Goal: Task Accomplishment & Management: Manage account settings

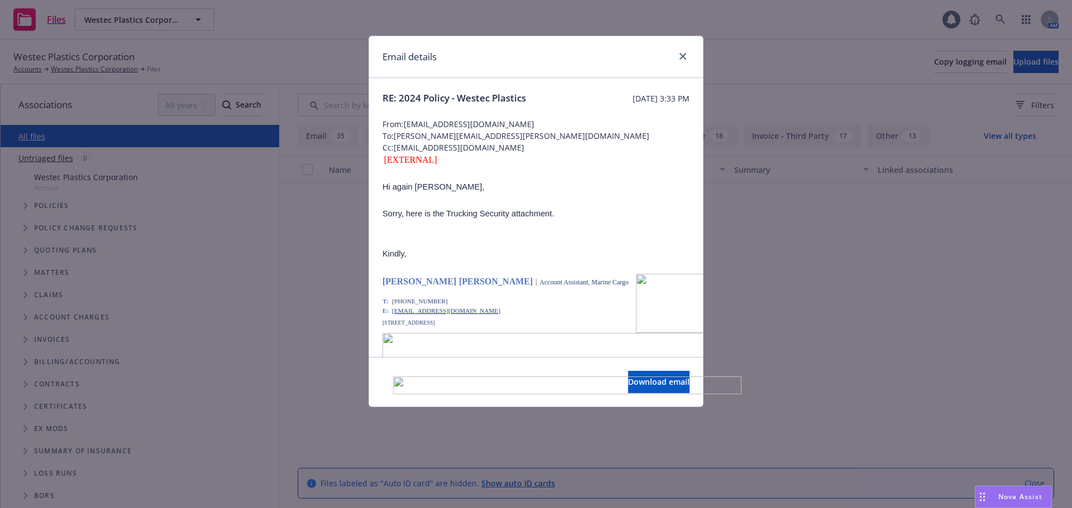
scroll to position [8205, 0]
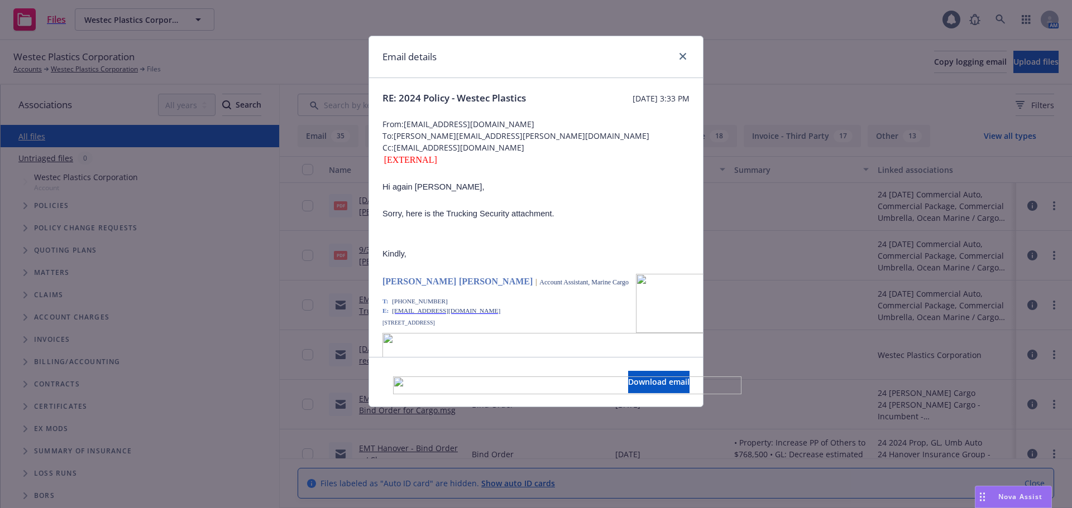
click at [685, 56] on div "Email details" at bounding box center [536, 57] width 334 height 42
click at [679, 56] on icon "close" at bounding box center [682, 56] width 7 height 7
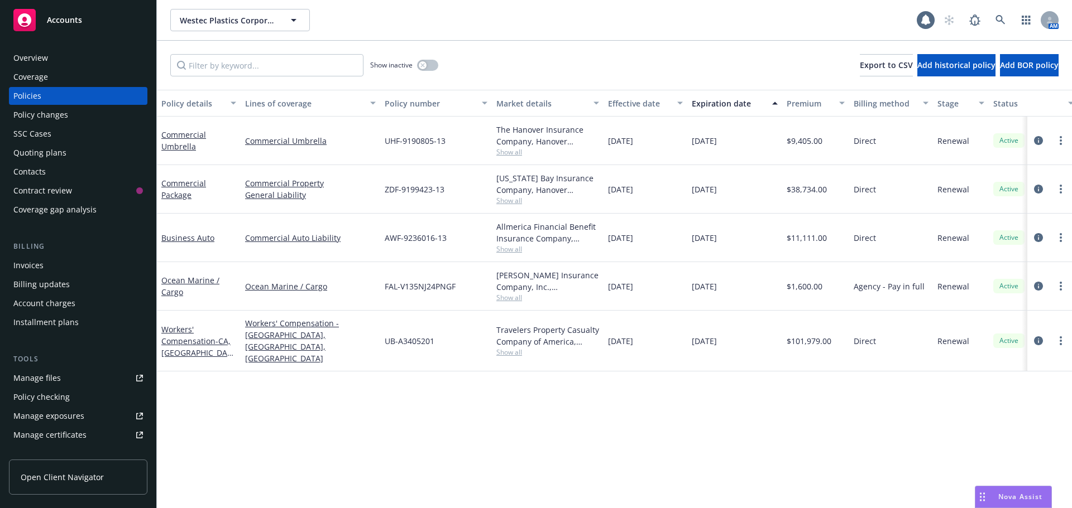
click at [102, 23] on div "Accounts" at bounding box center [77, 20] width 129 height 22
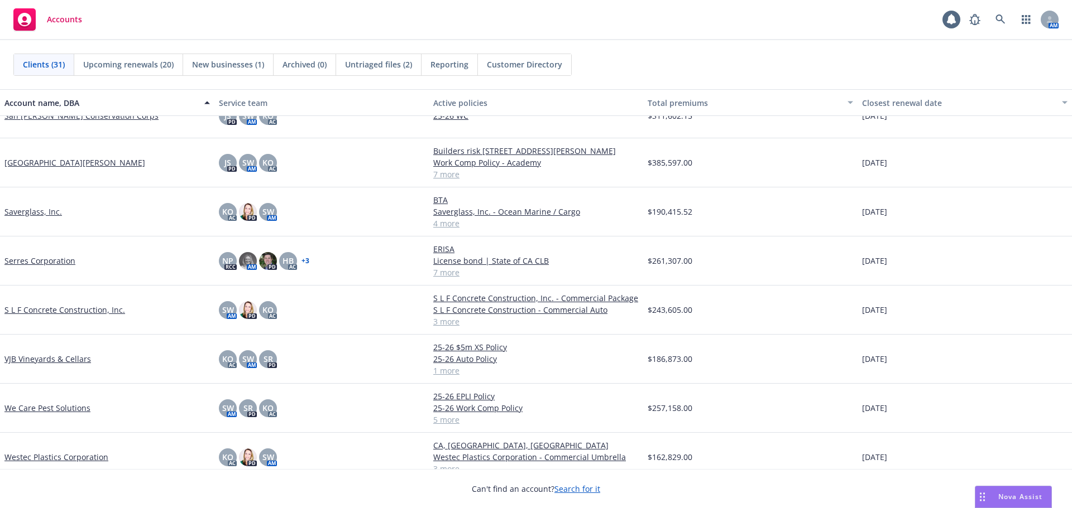
scroll to position [1067, 0]
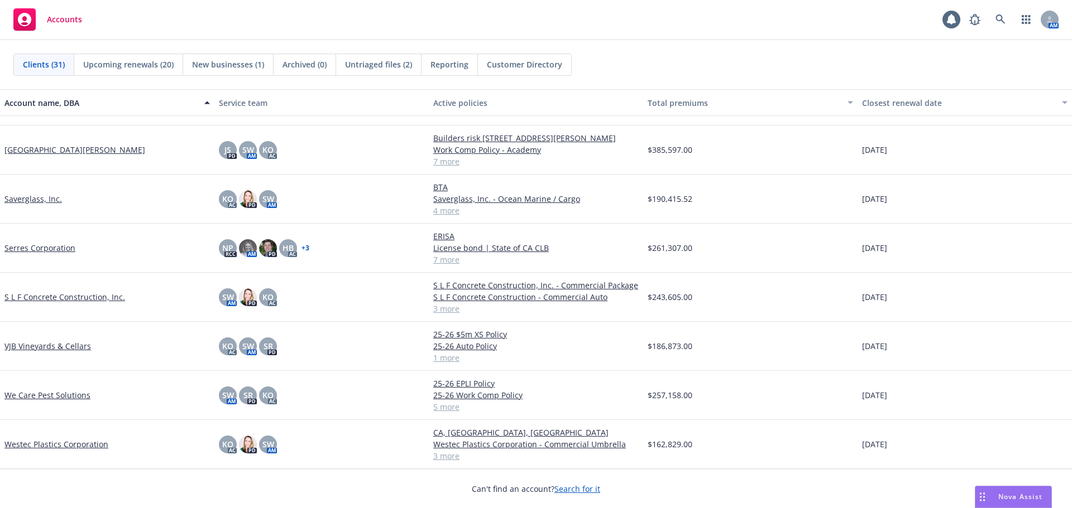
click at [28, 347] on link "VJB Vineyards & Cellars" at bounding box center [47, 346] width 87 height 12
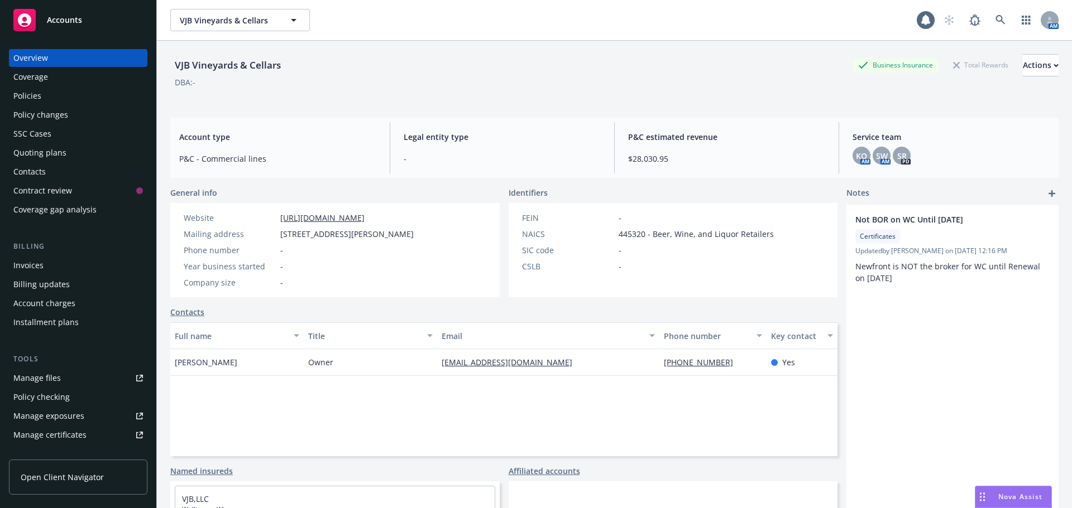
click at [45, 377] on div "Manage files" at bounding box center [36, 378] width 47 height 18
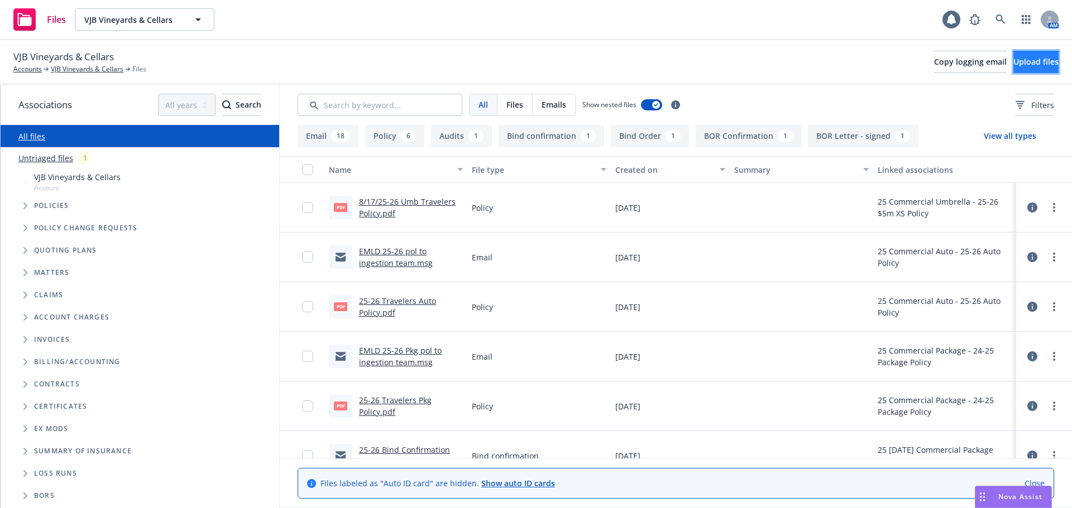
click at [1013, 59] on span "Upload files" at bounding box center [1035, 61] width 45 height 11
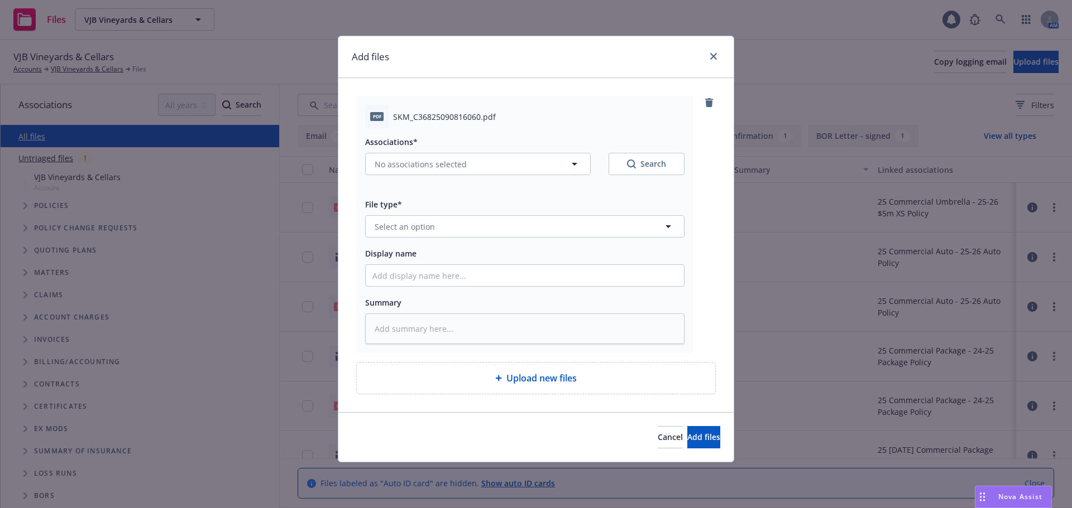
type textarea "x"
drag, startPoint x: 408, startPoint y: 220, endPoint x: 415, endPoint y: 227, distance: 9.1
click at [408, 221] on span "Select an option" at bounding box center [405, 227] width 60 height 12
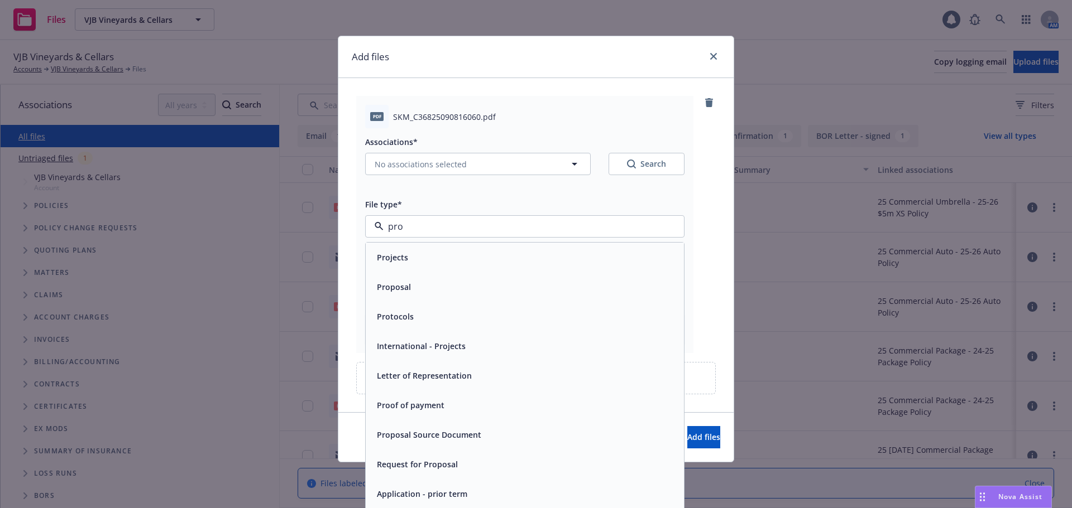
type input "prop"
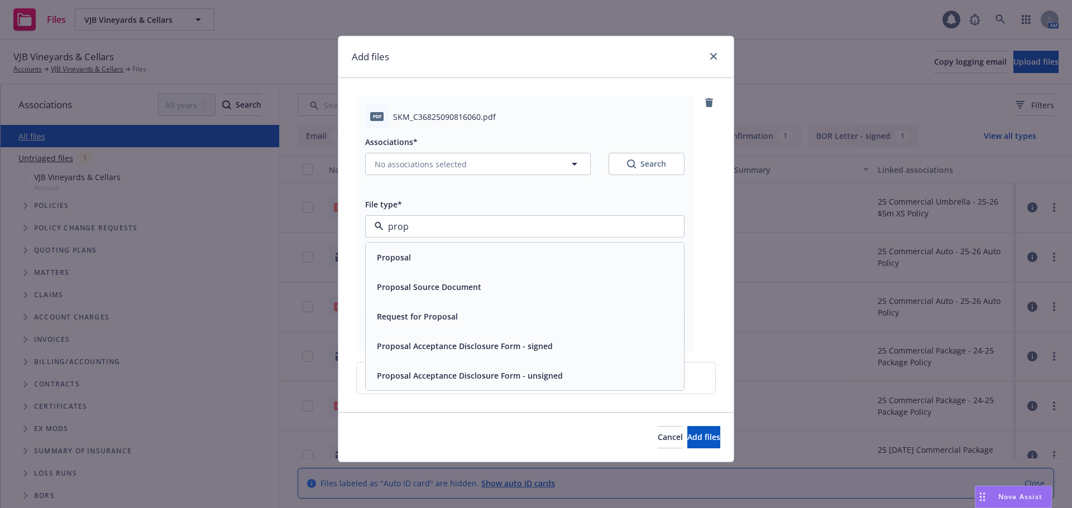
click at [424, 345] on span "Proposal Acceptance Disclosure Form - signed" at bounding box center [465, 346] width 176 height 12
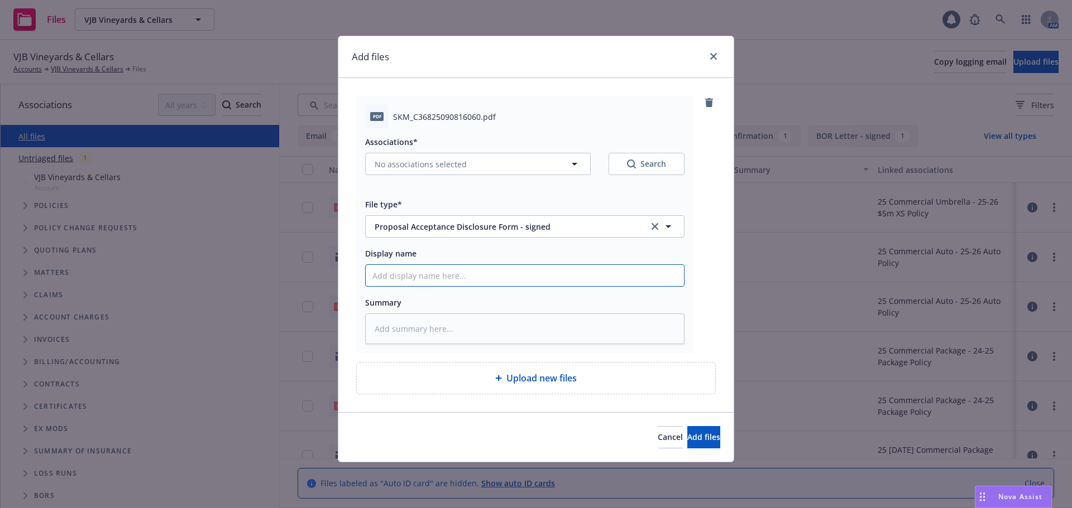
click at [401, 280] on input "Display name" at bounding box center [525, 275] width 318 height 21
type textarea "x"
type input "2"
type textarea "x"
type input "25"
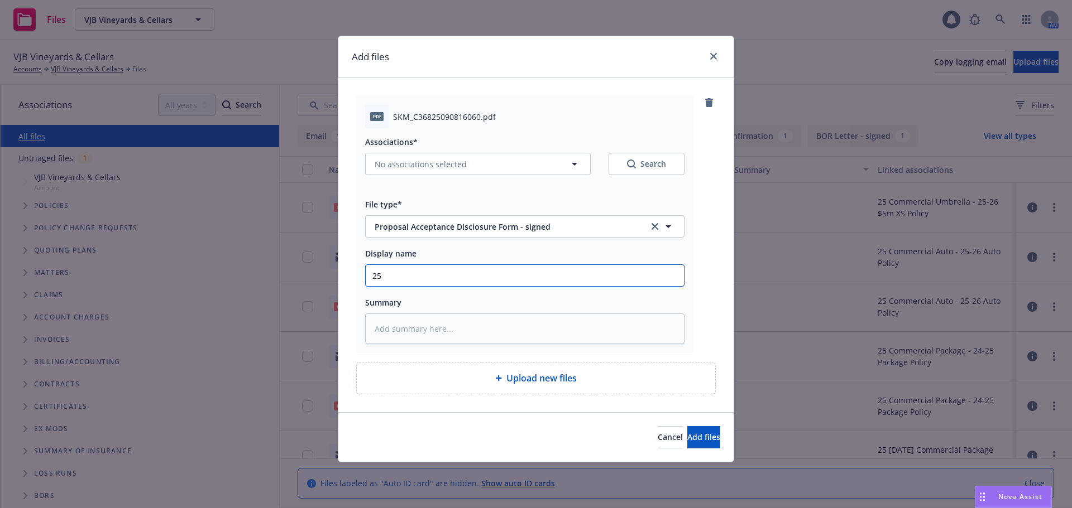
type textarea "x"
type input "25-2"
type textarea "x"
type input "25-26"
type textarea "x"
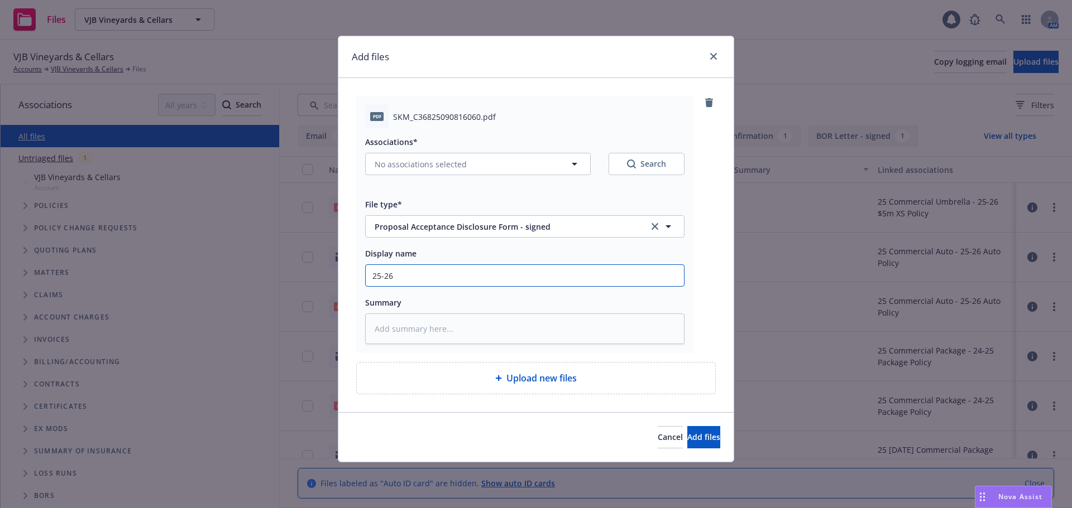
type input "25-26"
type textarea "x"
type input "25-26 P"
type textarea "x"
type input "25-26 Pk"
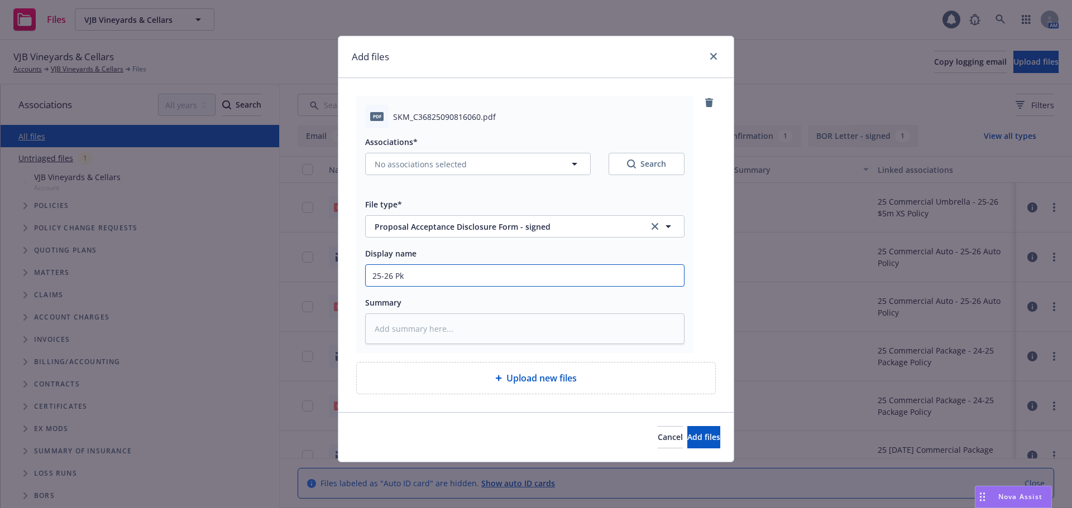
type textarea "x"
type input "25-26 Pkg"
type textarea "x"
type input "25-26 Pkg,"
type textarea "x"
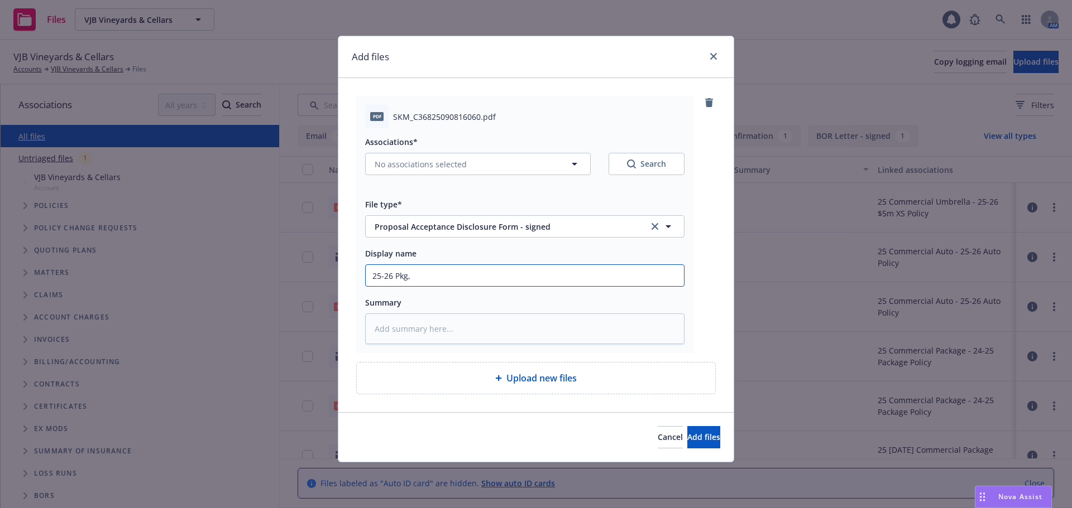
type input "25-26 Pkg,"
type textarea "x"
type input "25-26 Pkg, A"
type textarea "x"
type input "25-26 Pkg, Au"
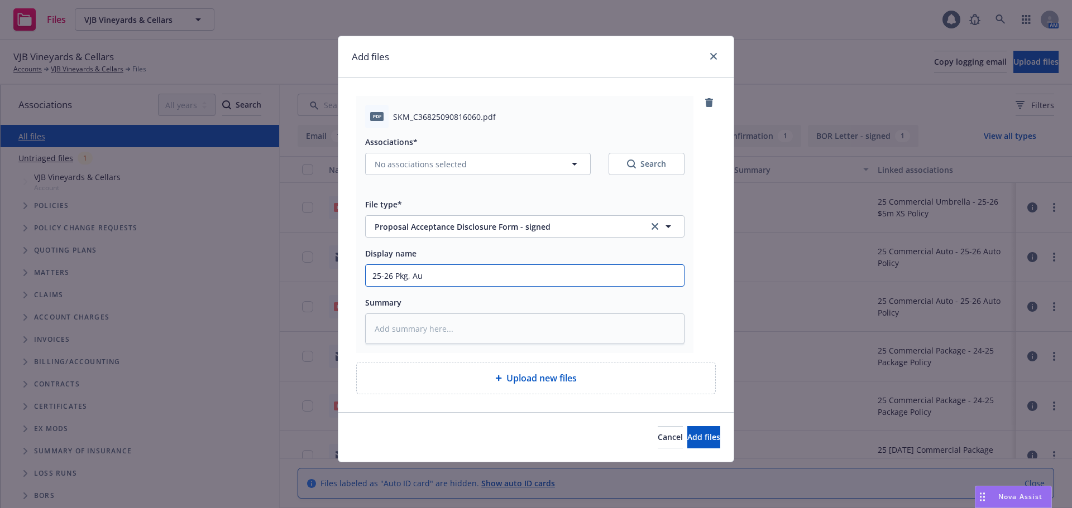
type textarea "x"
type input "25-26 Pkg, Aut"
type textarea "x"
type input "25-26 Pkg, Auto"
type textarea "x"
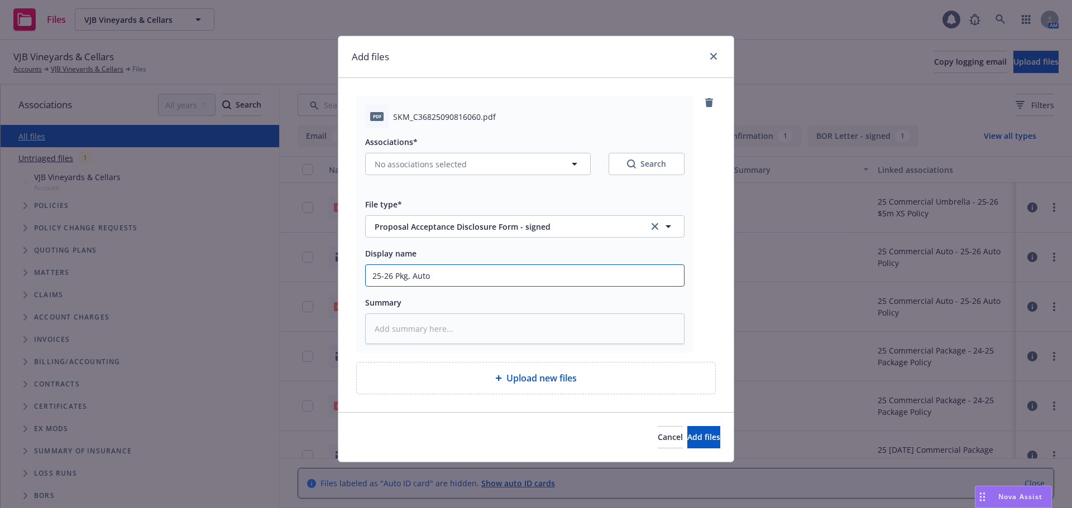
type input "25-26 Pkg, Auto"
type textarea "x"
type input "25-26 Pkg, Auto &"
type textarea "x"
type input "25-26 Pkg, Auto &"
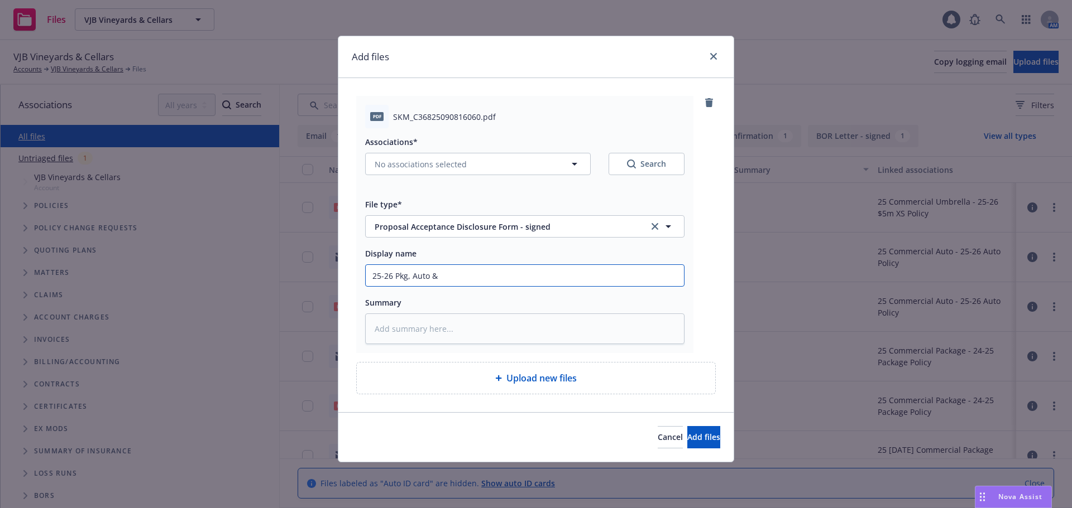
type textarea "x"
type input "25-26 Pkg, Auto & U"
type textarea "x"
type input "25-26 Pkg, Auto & Um"
type textarea "x"
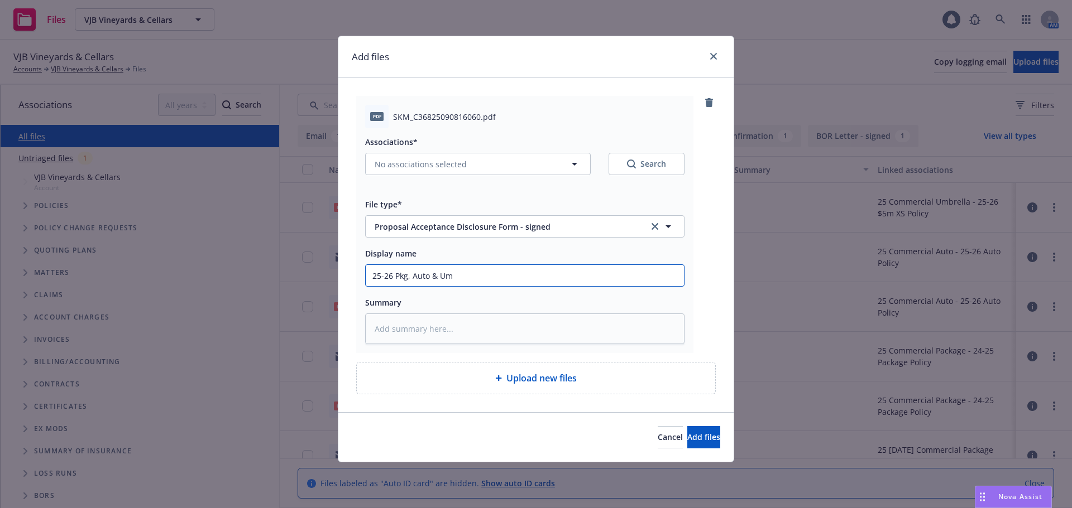
type input "25-26 Pkg, Auto & Umb"
type textarea "x"
type input "25-26 Pkg, Auto & Umb"
type textarea "x"
type input "25-26 Pkg, Auto & Umb p"
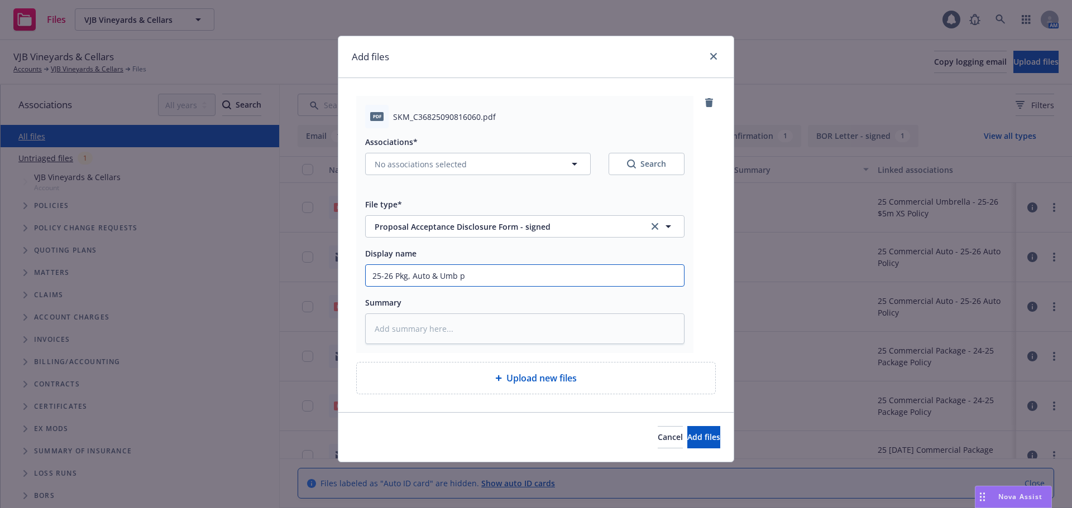
type textarea "x"
type input "25-26 Pkg, Auto & Umb pr"
type textarea "x"
type input "25-26 Pkg, Auto & Umb pro"
type textarea "x"
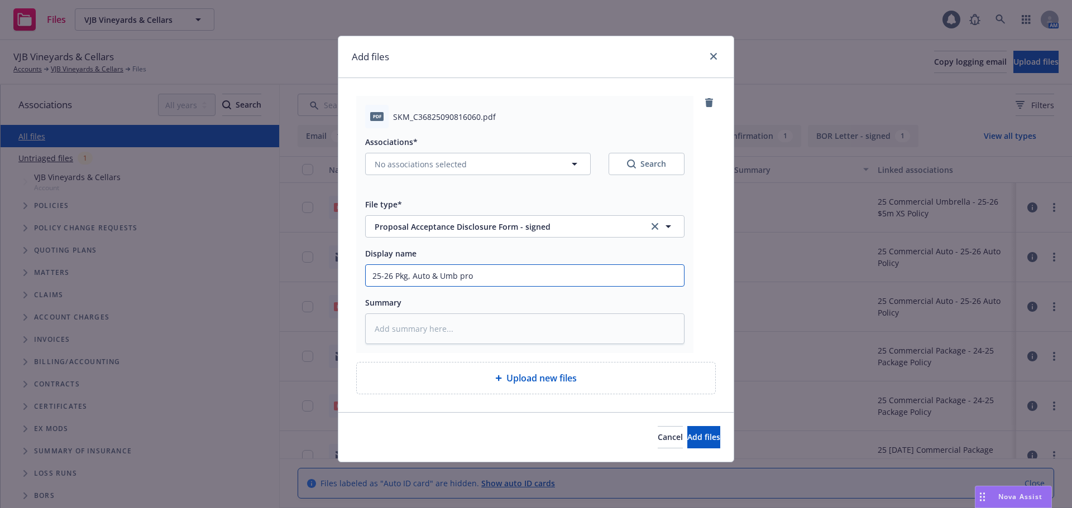
type input "25-26 Pkg, Auto & Umb prop"
type textarea "x"
type input "25-26 Pkg, Auto & Umb propo"
type textarea "x"
type input "25-26 Pkg, Auto & Umb propos"
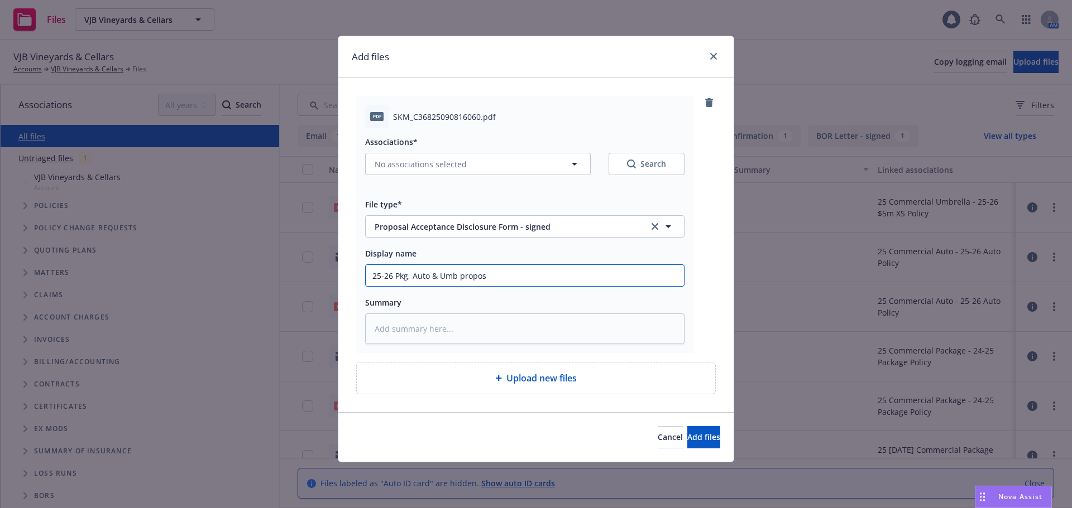
type textarea "x"
type input "25-26 Pkg, Auto & Umb propo"
type textarea "x"
type input "25-26 Pkg, Auto & Umb prop"
type textarea "x"
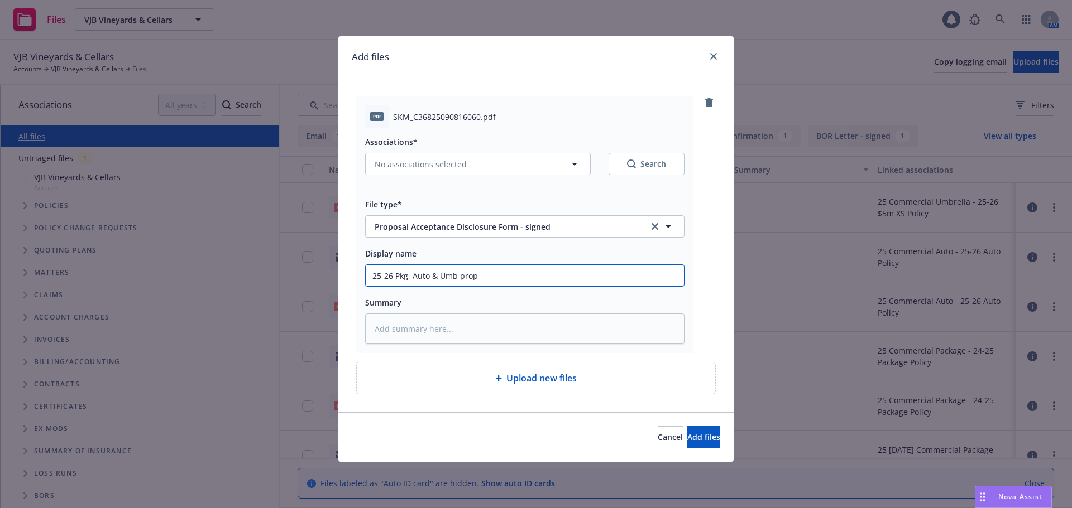
type input "25-26 Pkg, Auto & Umb pro"
type textarea "x"
type input "25-26 Pkg, Auto & Umb pr"
type textarea "x"
type input "25-26 Pkg, Auto & Umb p"
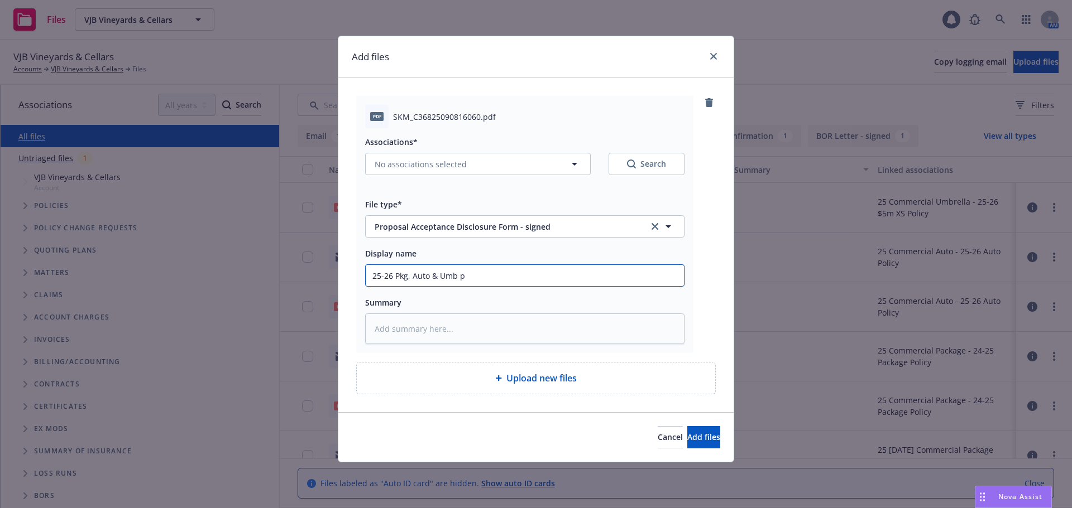
type textarea "x"
type input "25-26 Pkg, Auto & Umb"
type textarea "x"
type input "25-26 Pkg, Auto & Umb P"
type textarea "x"
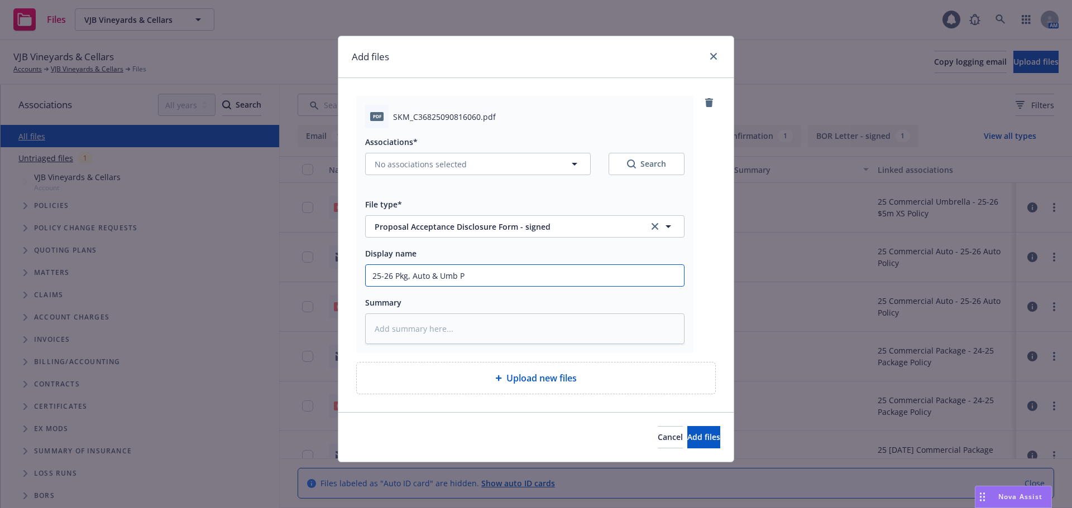
type input "25-26 Pkg, Auto & Umb Pr"
type textarea "x"
type input "25-26 Pkg, Auto & Umb Pro"
type textarea "x"
type input "25-26 Pkg, Auto & Umb Propo"
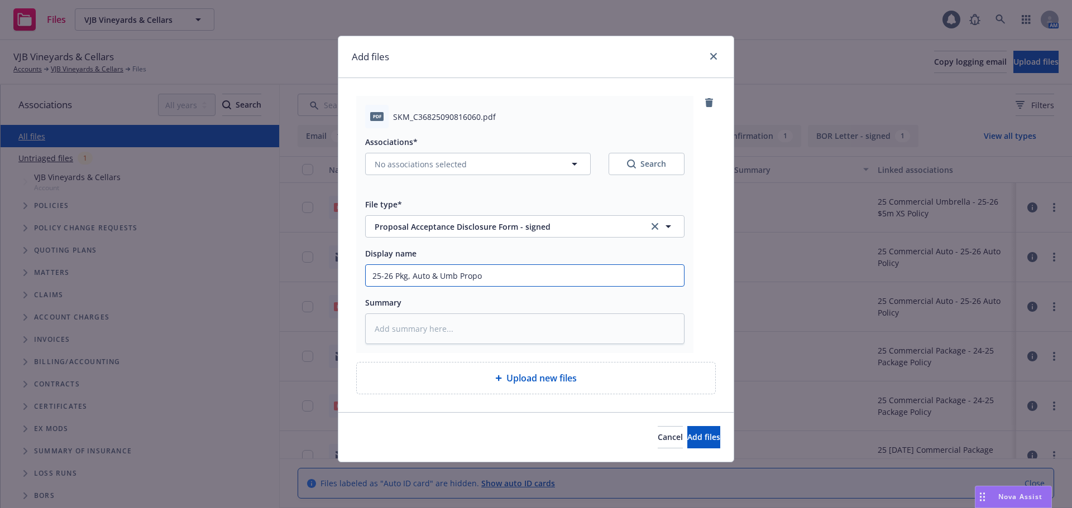
type textarea "x"
type input "25-26 Pkg, Auto & Umb Propos"
type textarea "x"
type input "25-26 Pkg, Auto & Umb Proposa"
type textarea "x"
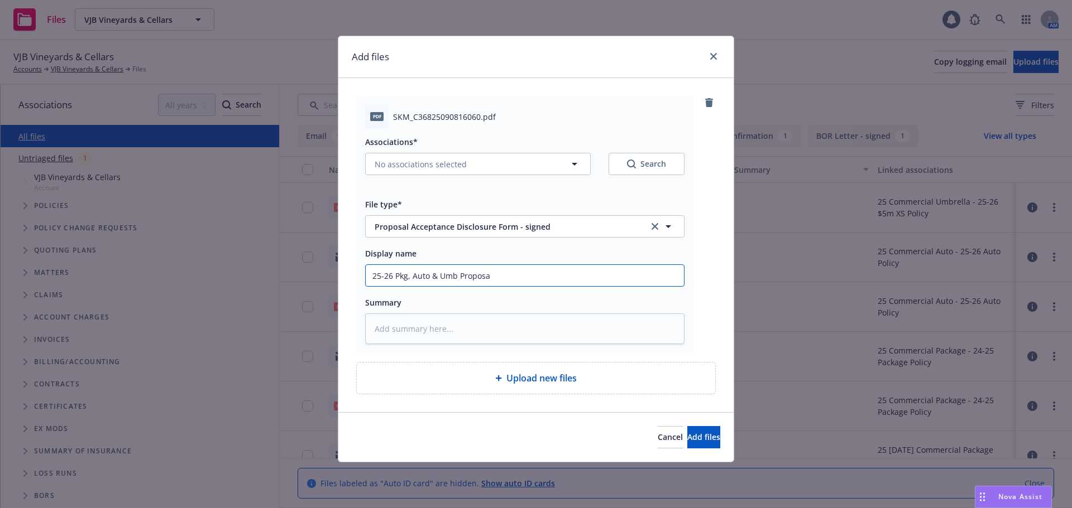
type input "25-26 Pkg, Auto & Umb Proposal"
type textarea "x"
type input "25-26 Pkg, Auto & Umb Proposal"
type textarea "x"
type input "25-26 Pkg, Auto & Umb Proposal a"
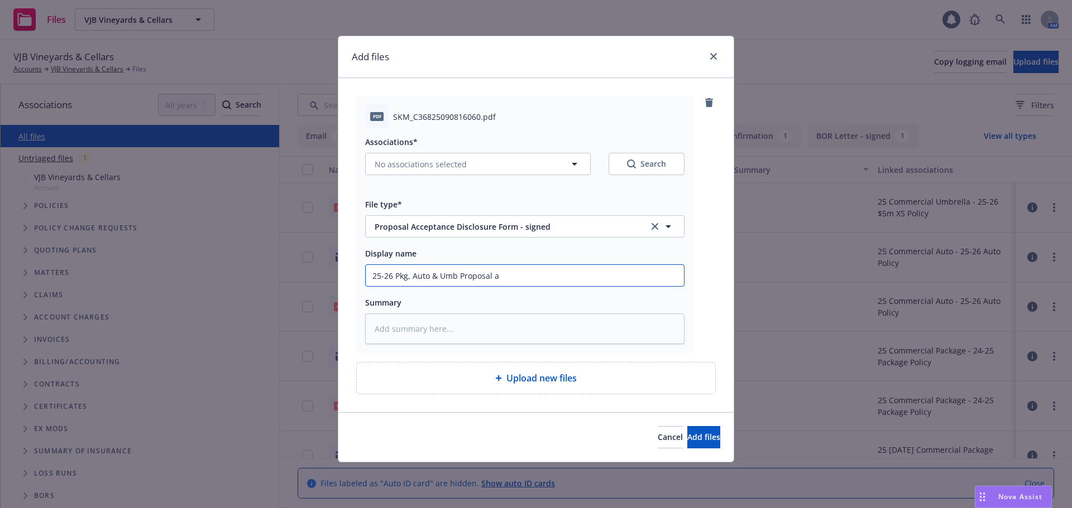
type textarea "x"
type input "25-26 Pkg, Auto & Umb Proposal ac"
type textarea "x"
type input "25-26 Pkg, Auto & Umb Proposal acc"
type textarea "x"
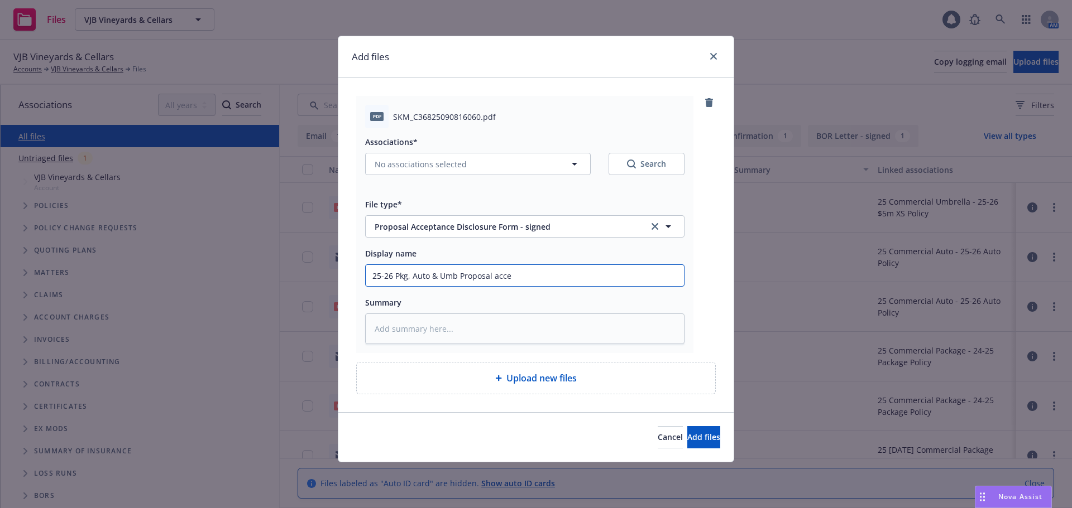
type input "25-26 Pkg, Auto & Umb Proposal accep"
type textarea "x"
type input "25-26 Pkg, Auto & Umb Proposal accept"
type textarea "x"
type input "25-26 Pkg, Auto & Umb Proposal accepte"
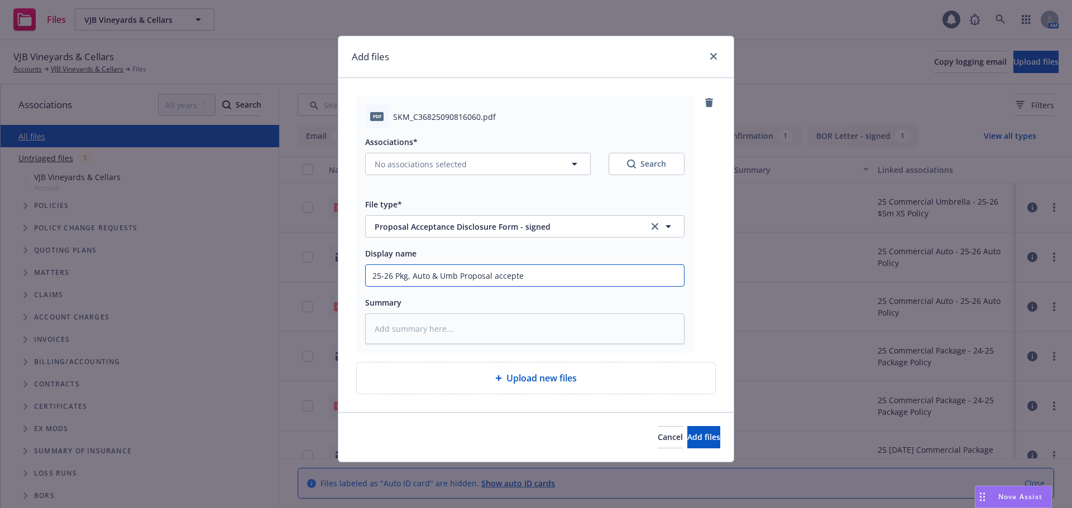
type textarea "x"
type input "25-26 Pkg, Auto & Umb Proposal accepted"
type textarea "x"
type input "25-26 Pkg, Auto & Umb Proposal accepted"
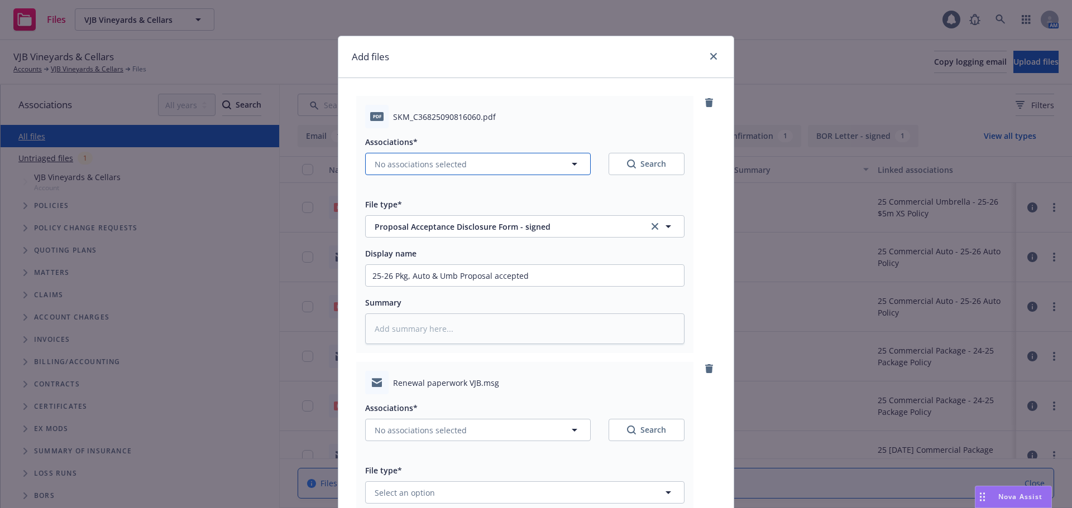
click at [439, 167] on span "No associations selected" at bounding box center [421, 165] width 92 height 12
type textarea "x"
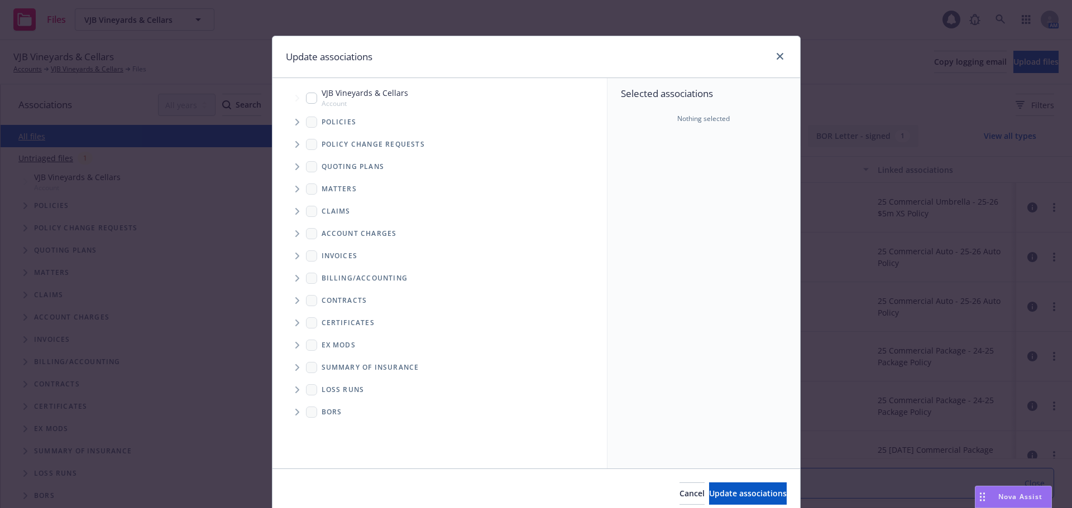
click at [306, 97] on input "Tree Example" at bounding box center [311, 98] width 11 height 11
checkbox input "true"
click at [295, 125] on icon "Tree Example" at bounding box center [297, 122] width 4 height 7
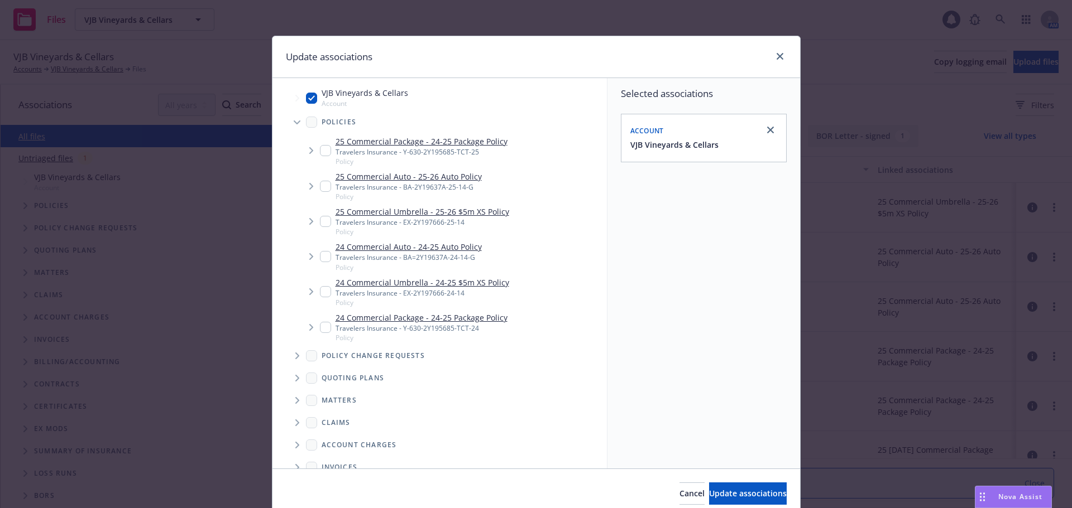
type textarea "x"
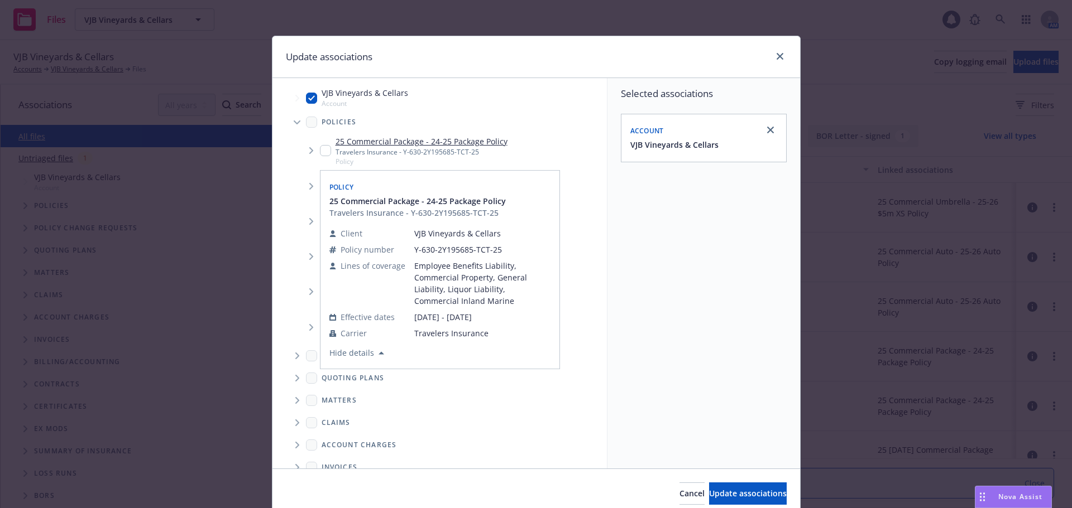
click at [320, 148] on input "Tree Example" at bounding box center [325, 150] width 11 height 11
checkbox input "true"
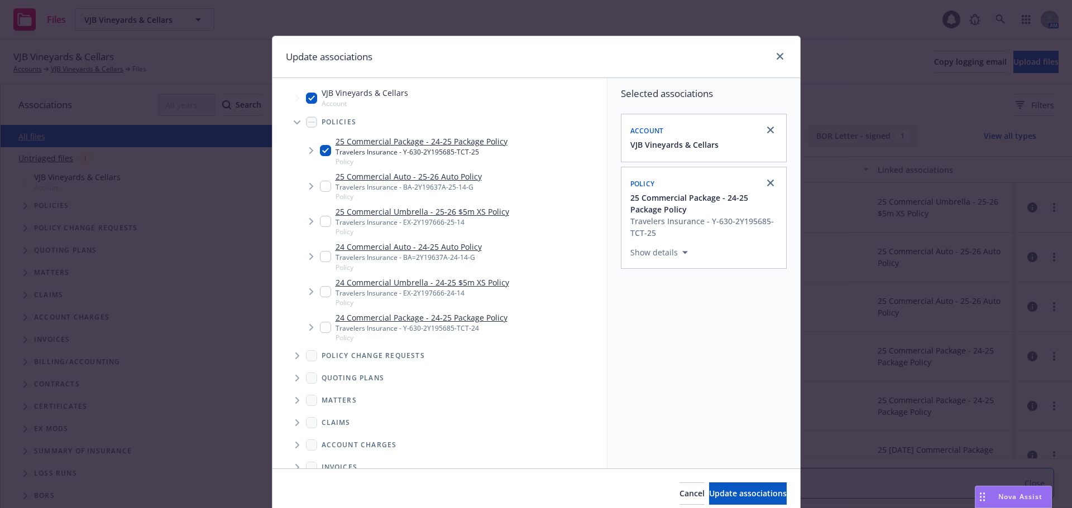
click at [322, 188] on input "Tree Example" at bounding box center [325, 186] width 11 height 11
checkbox input "true"
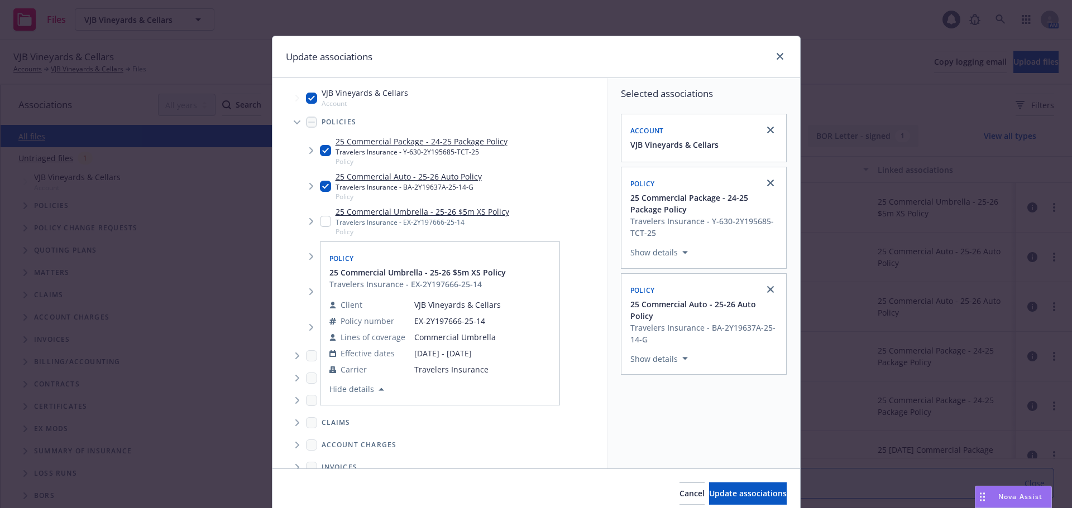
click at [324, 218] on input "Tree Example" at bounding box center [325, 221] width 11 height 11
checkbox input "false"
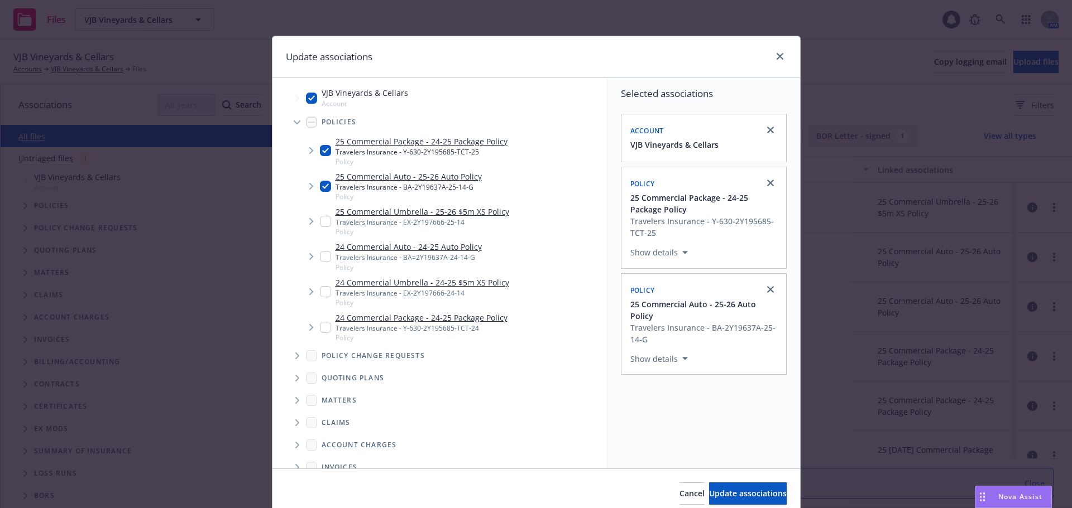
click at [325, 192] on div "25 Commercial Auto - 25-26 Auto Policy Travelers Insurance - BA-2Y19637A-25-14-…" at bounding box center [401, 186] width 162 height 31
checkbox input "false"
click at [321, 154] on input "Tree Example" at bounding box center [325, 150] width 11 height 11
checkbox input "false"
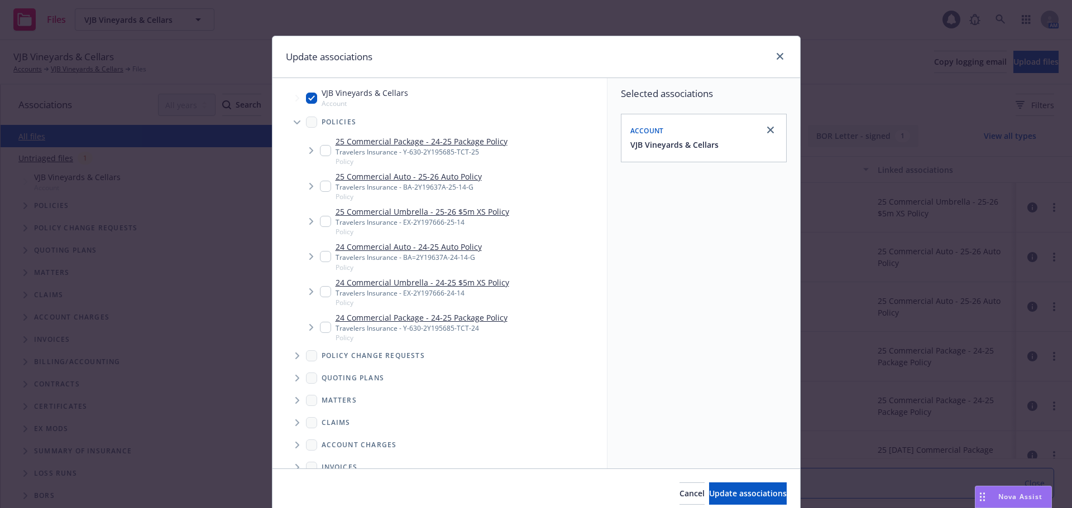
click at [321, 185] on input "Tree Example" at bounding box center [325, 186] width 11 height 11
checkbox input "true"
click at [320, 222] on input "Tree Example" at bounding box center [325, 221] width 11 height 11
checkbox input "true"
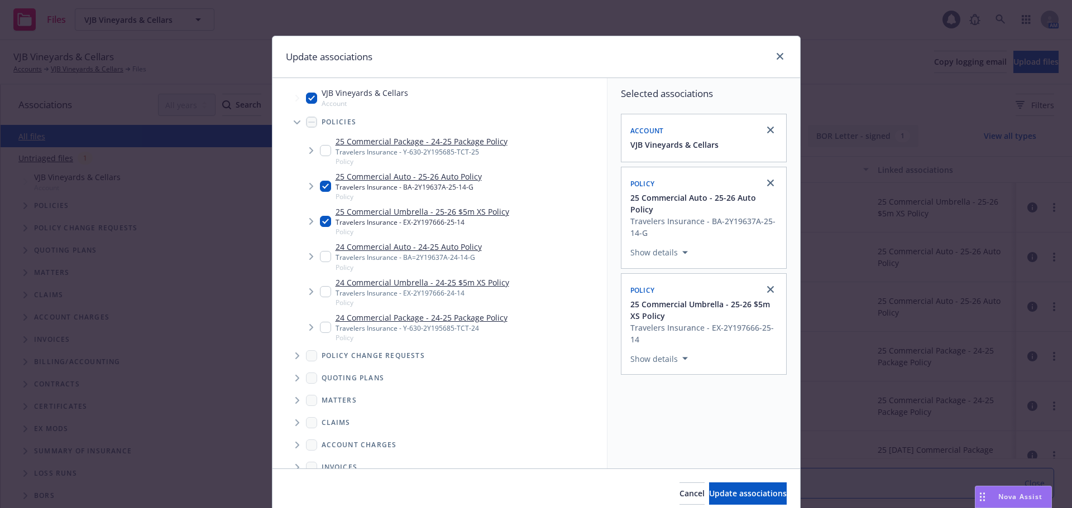
click at [322, 151] on input "Tree Example" at bounding box center [325, 150] width 11 height 11
checkbox input "true"
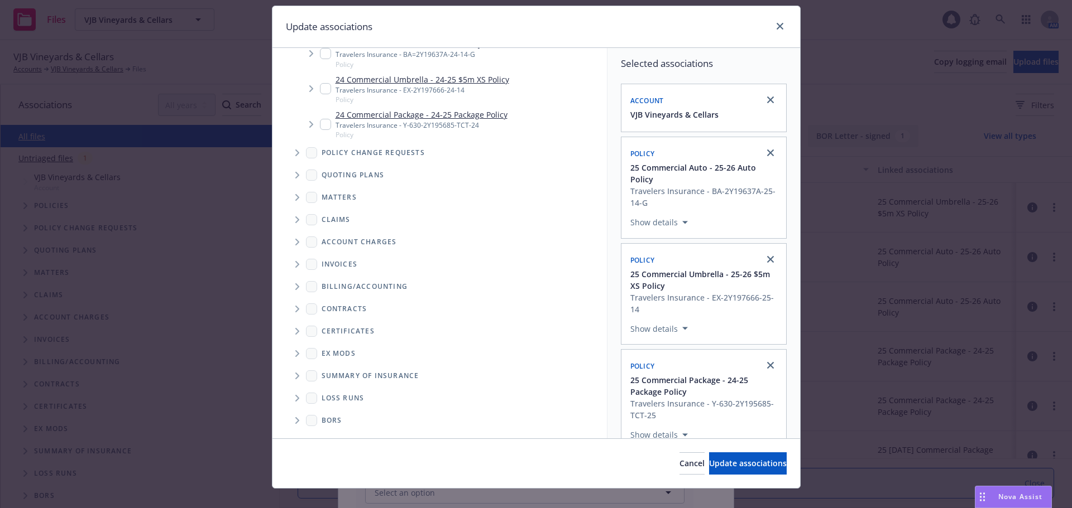
scroll to position [46, 0]
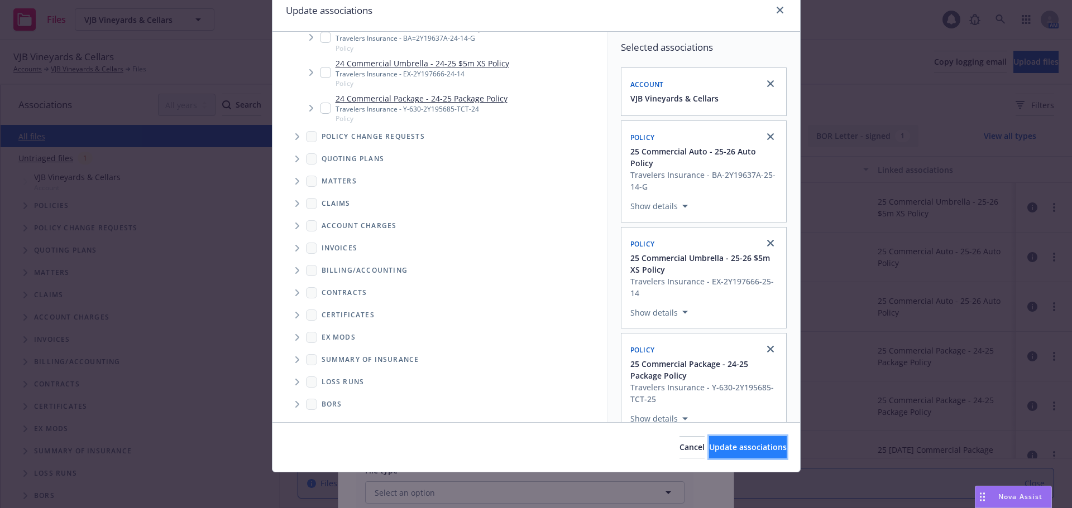
click at [741, 442] on span "Update associations" at bounding box center [748, 447] width 78 height 11
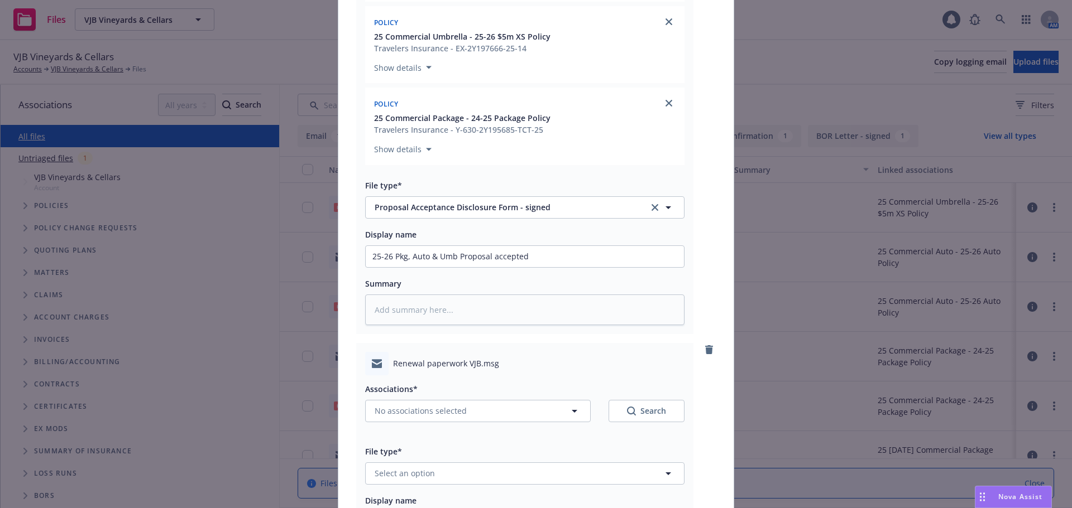
scroll to position [335, 0]
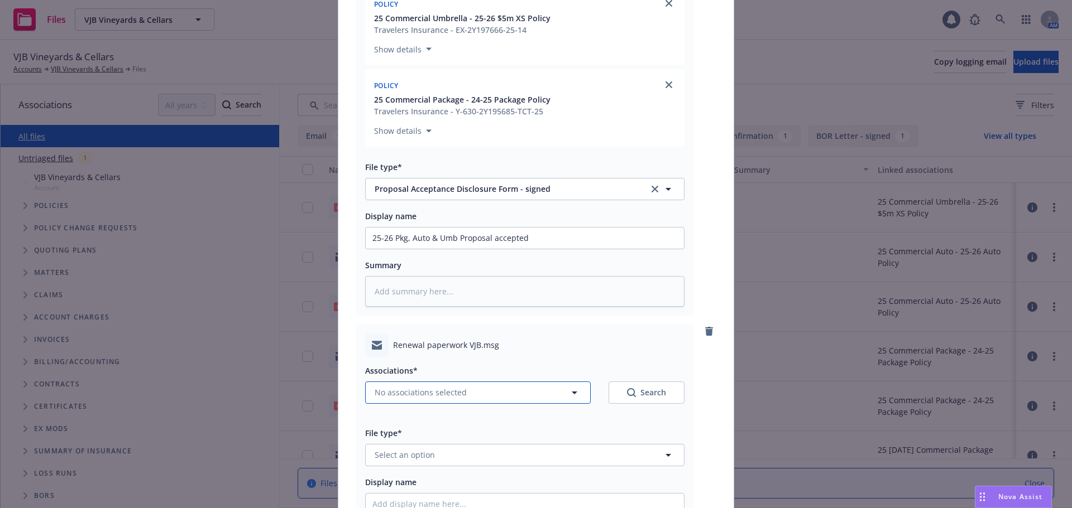
click at [519, 396] on button "No associations selected" at bounding box center [477, 393] width 225 height 22
type textarea "x"
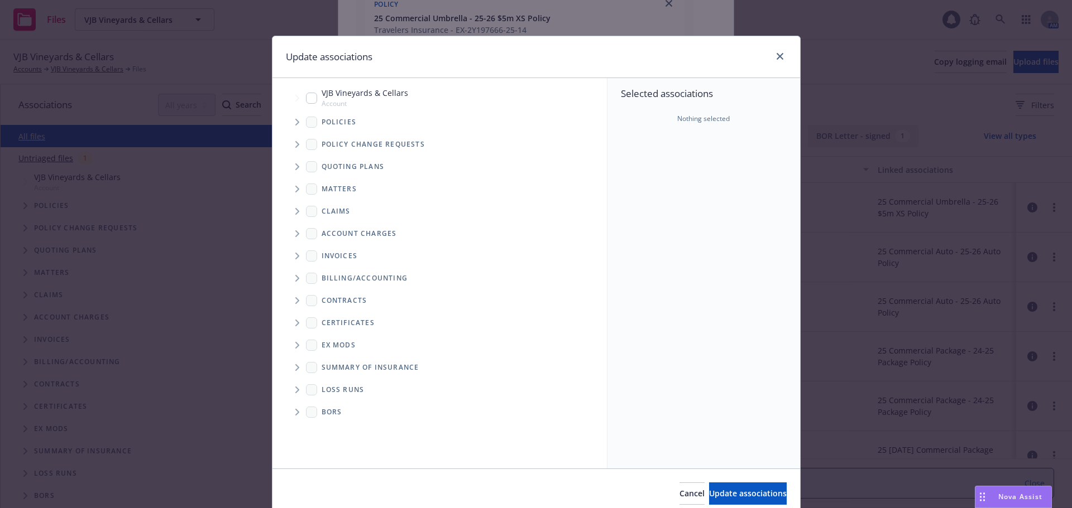
click at [306, 99] on input "Tree Example" at bounding box center [311, 98] width 11 height 11
checkbox input "true"
click at [295, 120] on icon "Tree Example" at bounding box center [297, 122] width 4 height 7
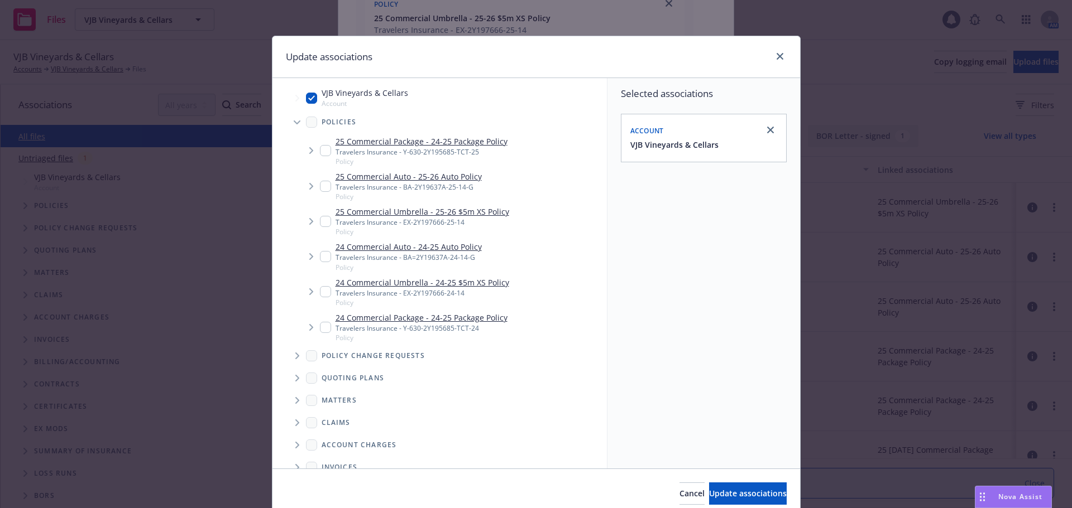
click at [311, 152] on span "Tree Example" at bounding box center [311, 151] width 18 height 18
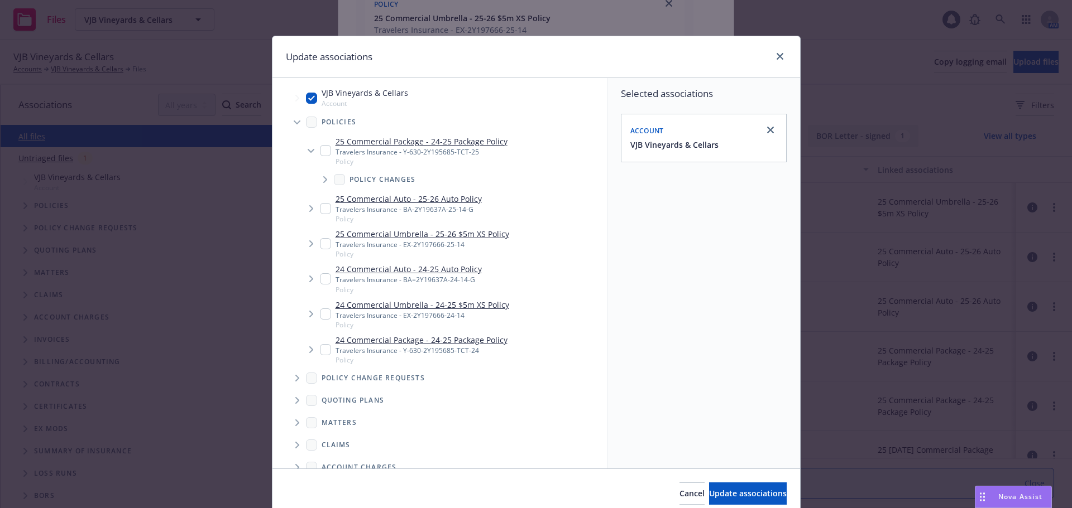
click at [320, 150] on input "Tree Example" at bounding box center [325, 150] width 11 height 11
checkbox input "true"
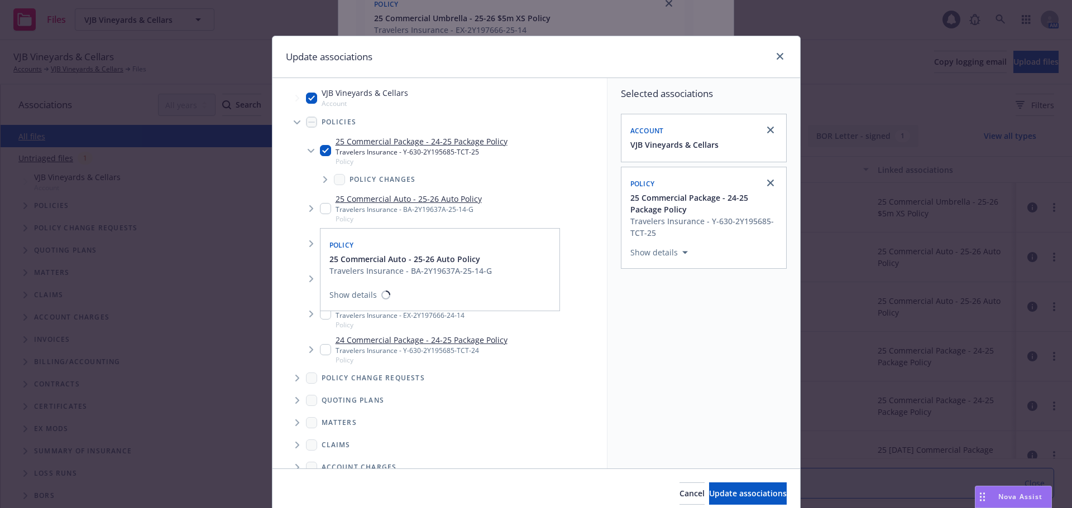
click at [320, 210] on input "Tree Example" at bounding box center [325, 208] width 11 height 11
checkbox input "true"
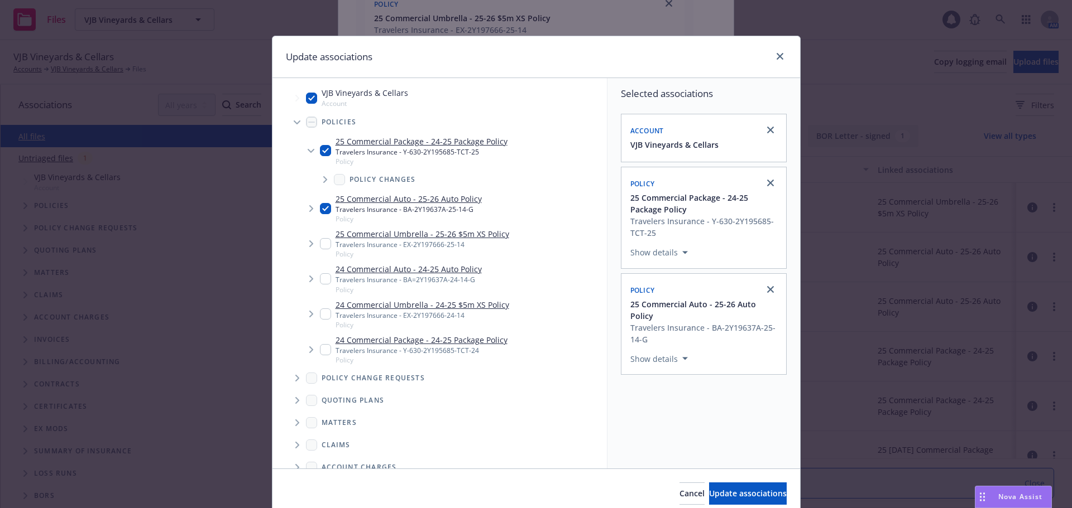
click at [320, 248] on input "Tree Example" at bounding box center [325, 243] width 11 height 11
checkbox input "true"
click at [732, 500] on button "Update associations" at bounding box center [748, 494] width 78 height 22
type textarea "x"
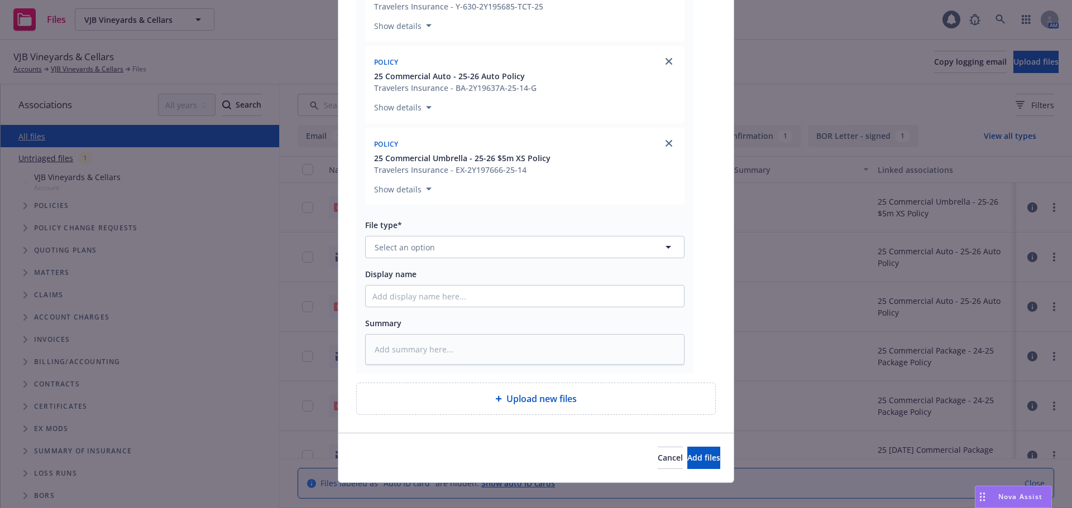
scroll to position [851, 0]
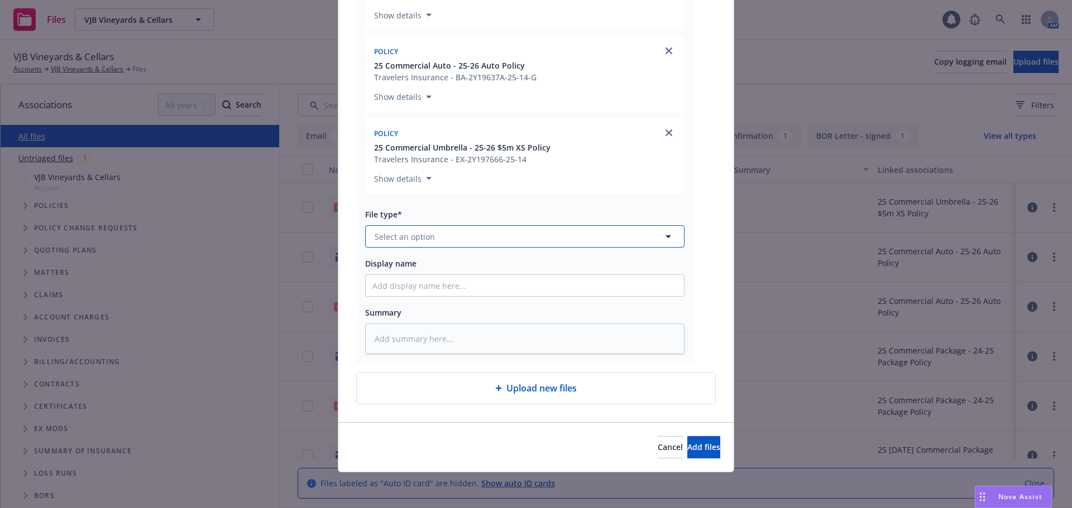
click at [412, 240] on span "Select an option" at bounding box center [405, 237] width 60 height 12
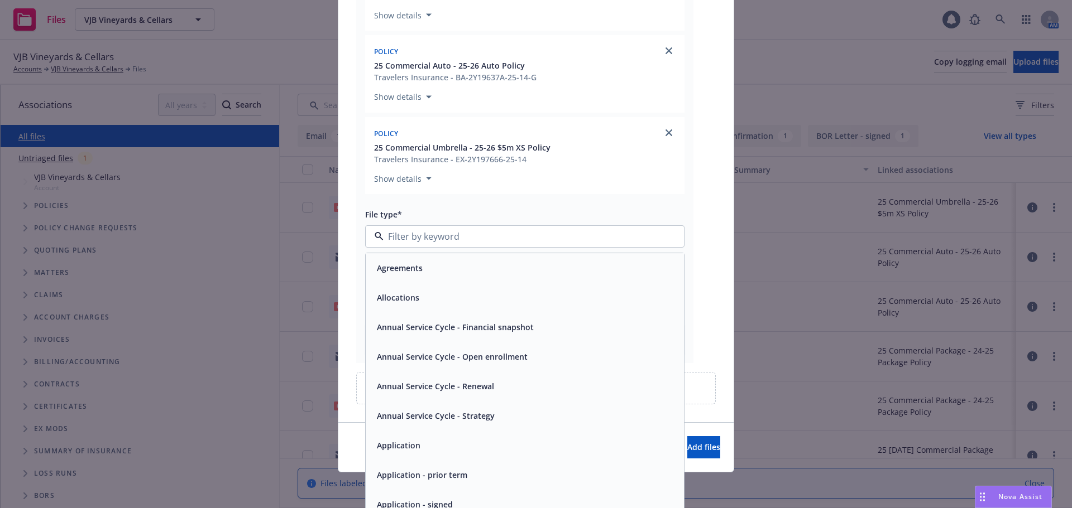
type input "e"
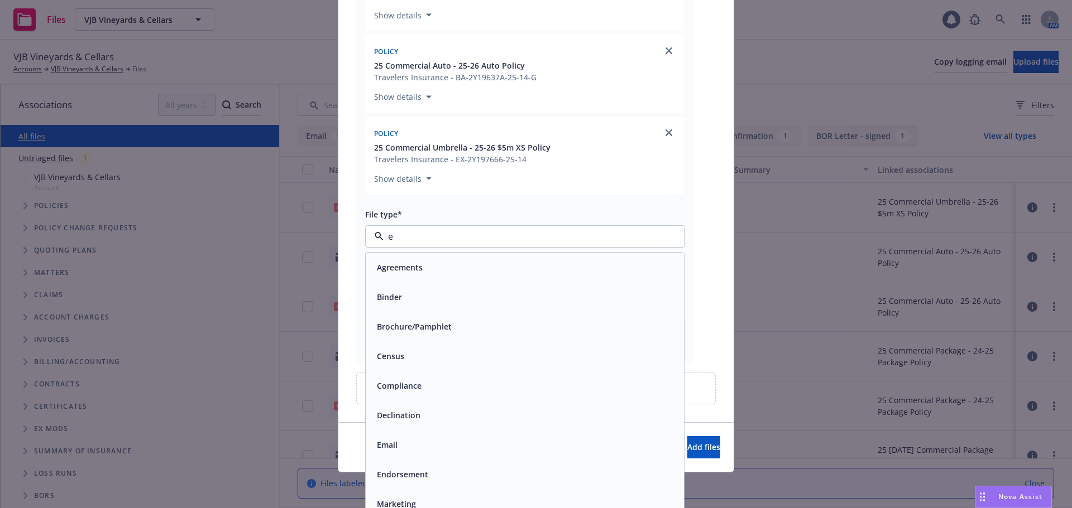
click at [392, 441] on span "Email" at bounding box center [387, 445] width 21 height 12
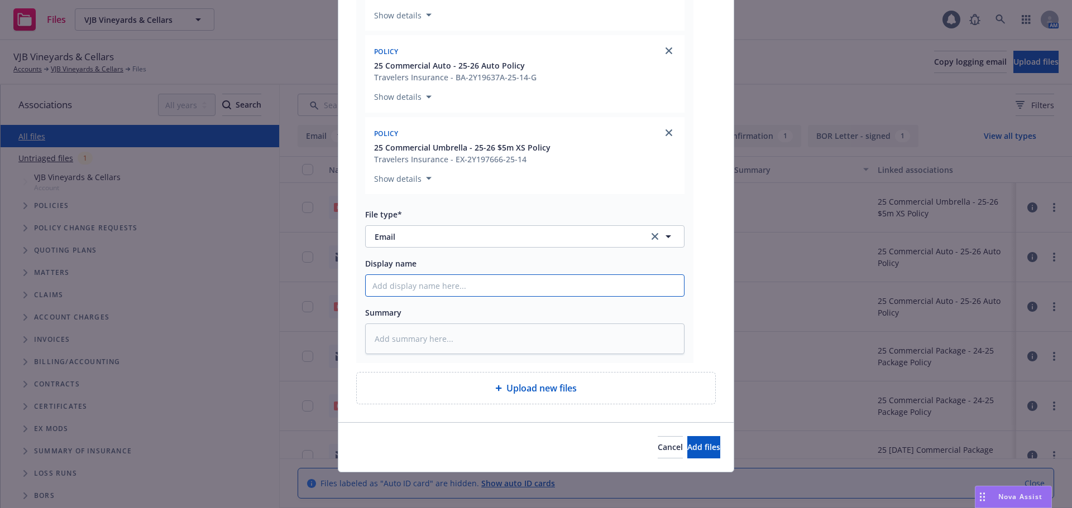
click at [384, 288] on input "Display name" at bounding box center [525, 285] width 318 height 21
type textarea "x"
type input "R"
type textarea "x"
type input "Re"
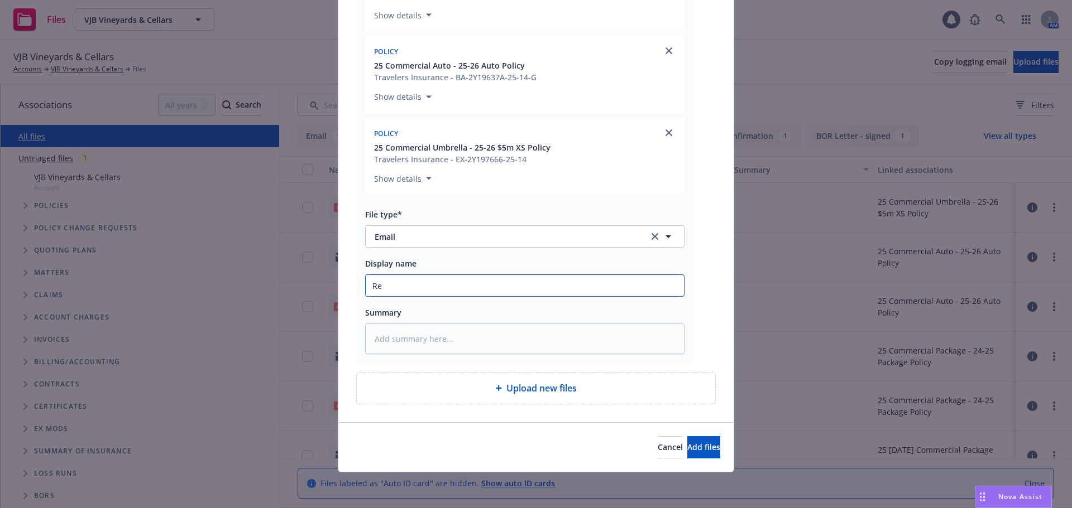
type textarea "x"
type input "Rec"
type textarea "x"
type input "Rec'"
type textarea "x"
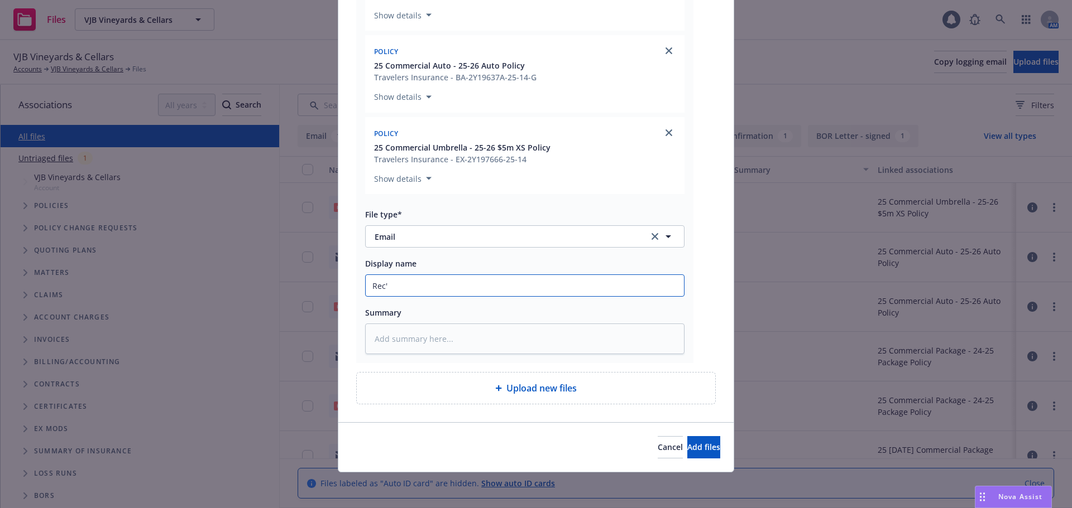
type input "Rec'd"
type textarea "x"
type input "Rec'd"
type textarea "x"
type input "Rec'd s"
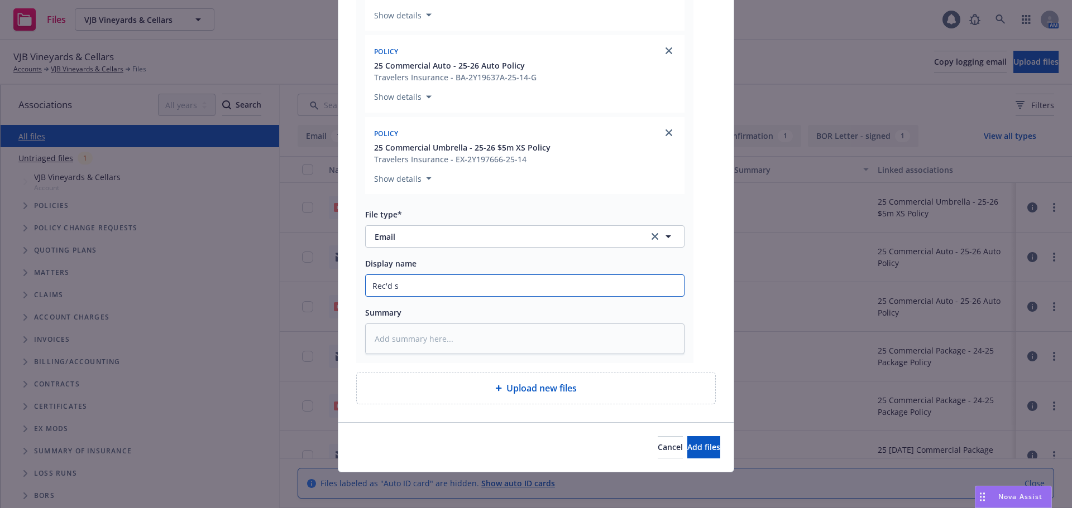
type textarea "x"
type input "Rec'd si"
type textarea "x"
type input "Rec'd sig"
type textarea "x"
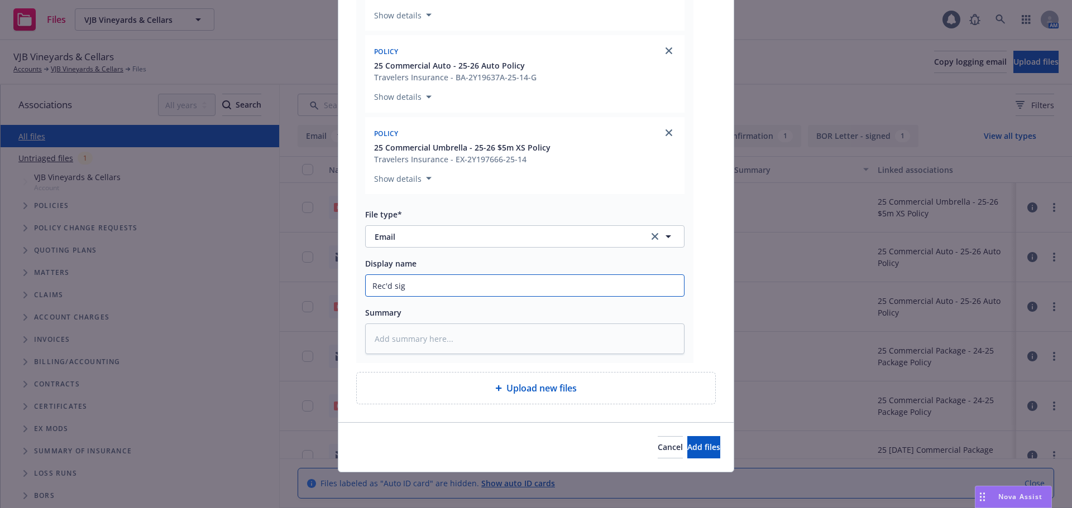
type input "Rec'd sign"
type textarea "x"
type input "Rec'd signe"
type textarea "x"
type input "Rec'd signed"
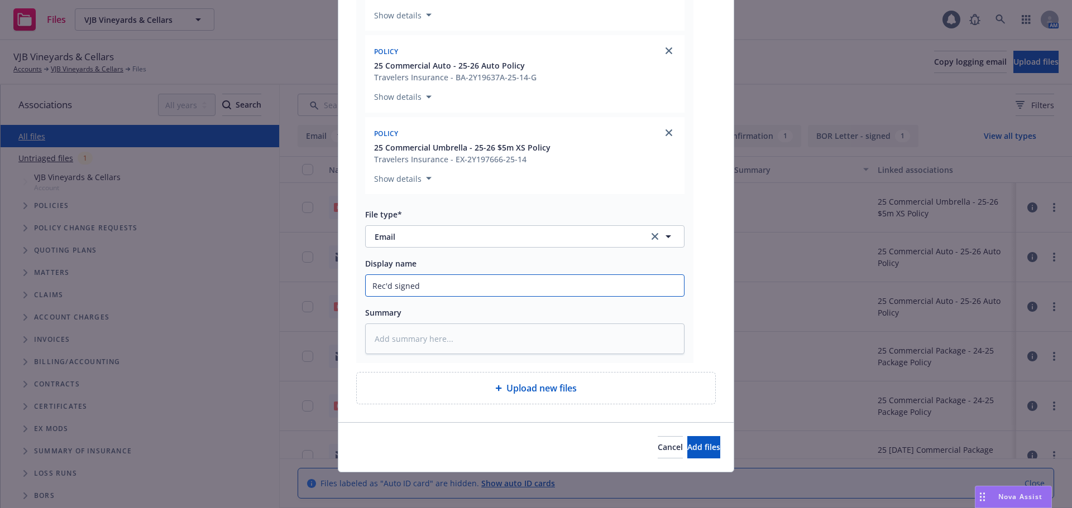
type textarea "x"
type input "Rec'd signed p"
type textarea "x"
type input "Rec'd signed pr"
type textarea "x"
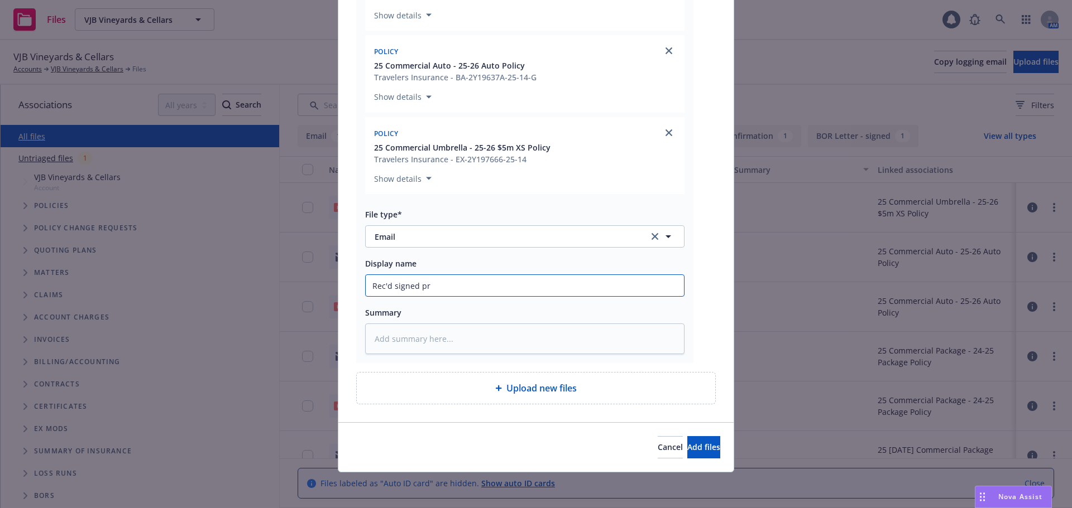
type input "Rec'd signed prp"
type textarea "x"
type input "Rec'd signed prpo"
type textarea "x"
type input "Rec'd signed prp"
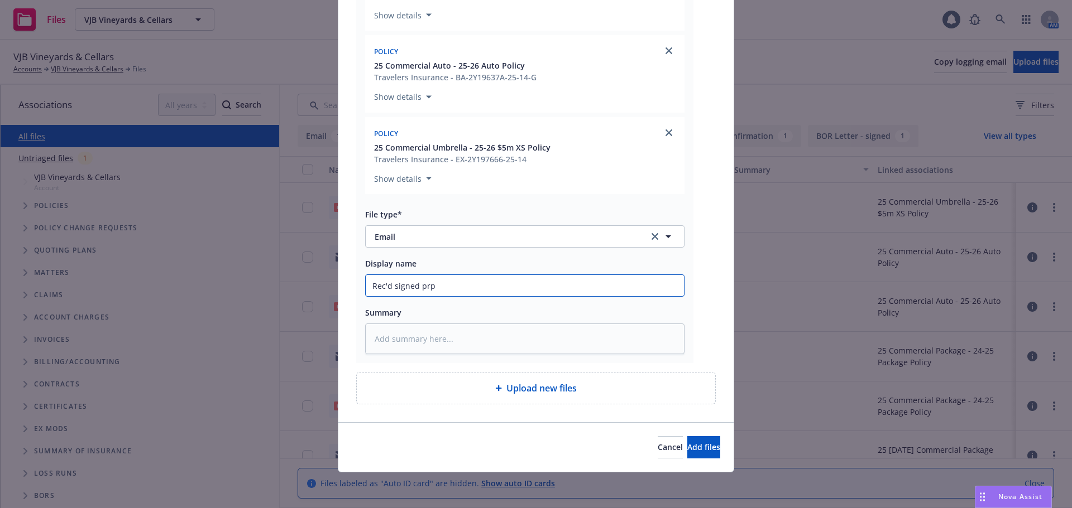
type textarea "x"
type input "Rec'd signed pr"
type textarea "x"
type input "Rec'd signed pro"
type textarea "x"
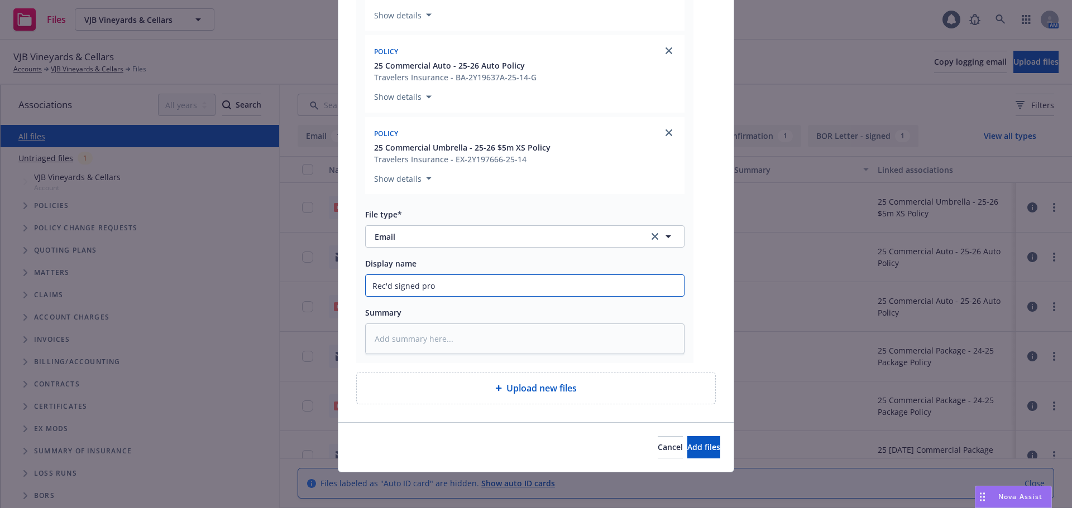
type input "Rec'd signed prop"
type textarea "x"
type input "Rec'd signed propo"
type textarea "x"
type input "Rec'd signed propos"
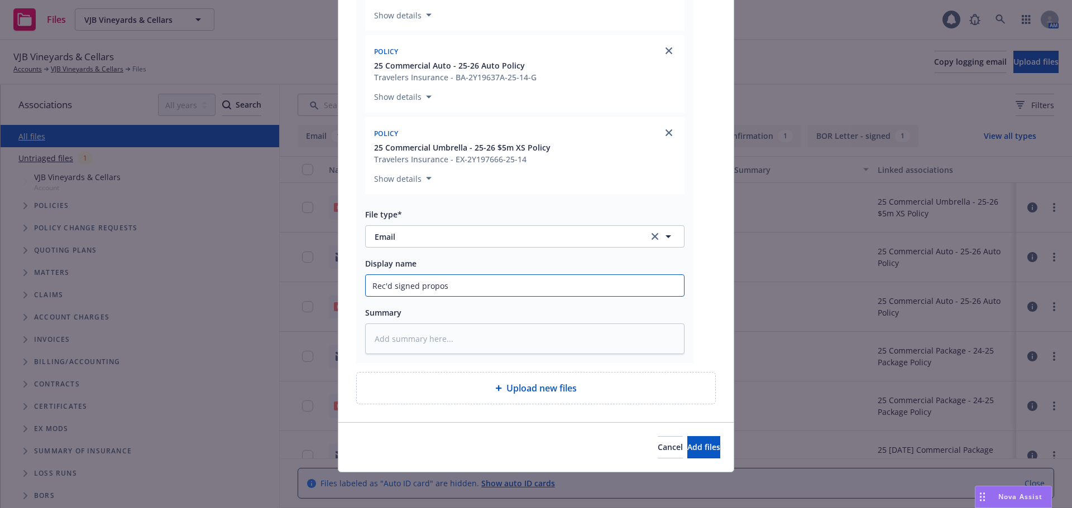
type textarea "x"
type input "Rec'd signed proposa"
type textarea "x"
type input "Rec'd signed proposal"
type textarea "x"
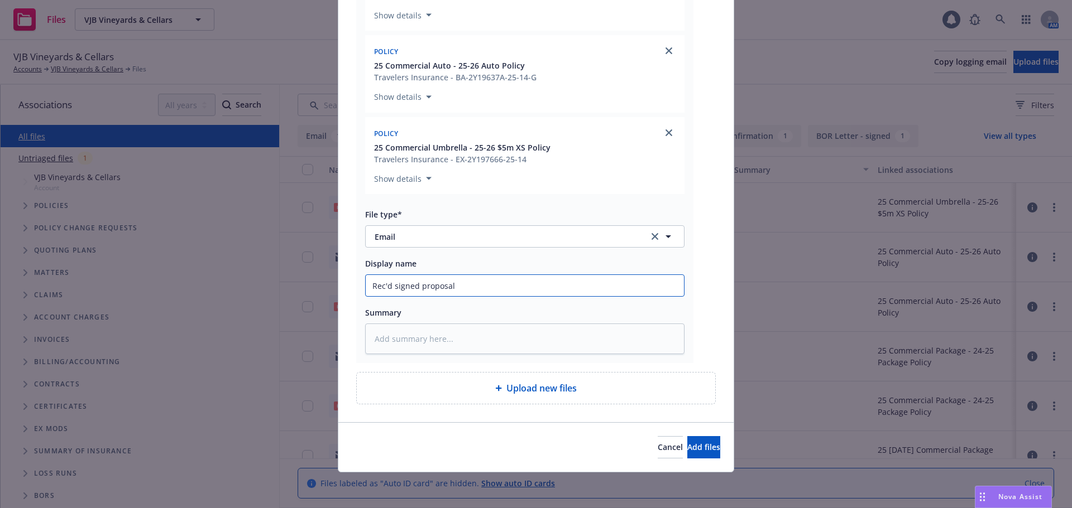
type input "Rec'd signed proposal"
type textarea "x"
type input "Rec'd signed proposal a"
type textarea "x"
type input "Rec'd signed proposal ac"
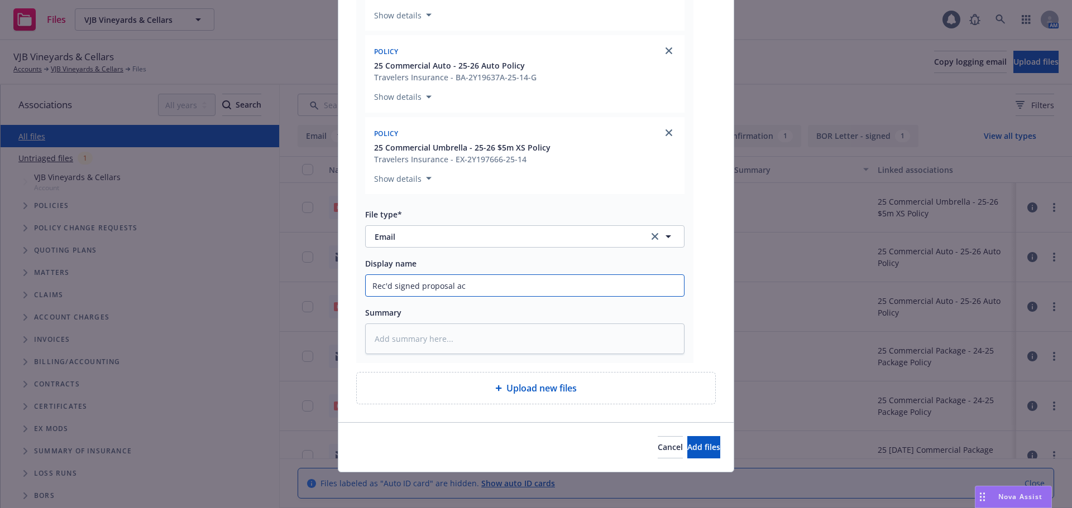
type textarea "x"
type input "Rec'd signed proposal acc"
type textarea "x"
type input "Rec'd signed proposal accep"
type textarea "x"
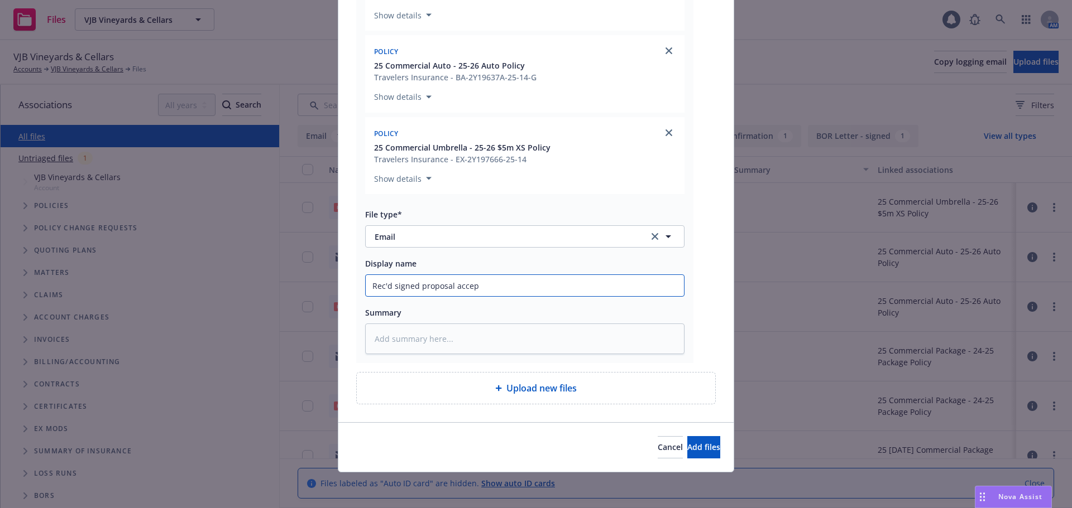
type input "Rec'd signed proposal accept"
type textarea "x"
type input "Rec'd signed proposal accepta"
type textarea "x"
type input "Rec'd signed proposal acceptab"
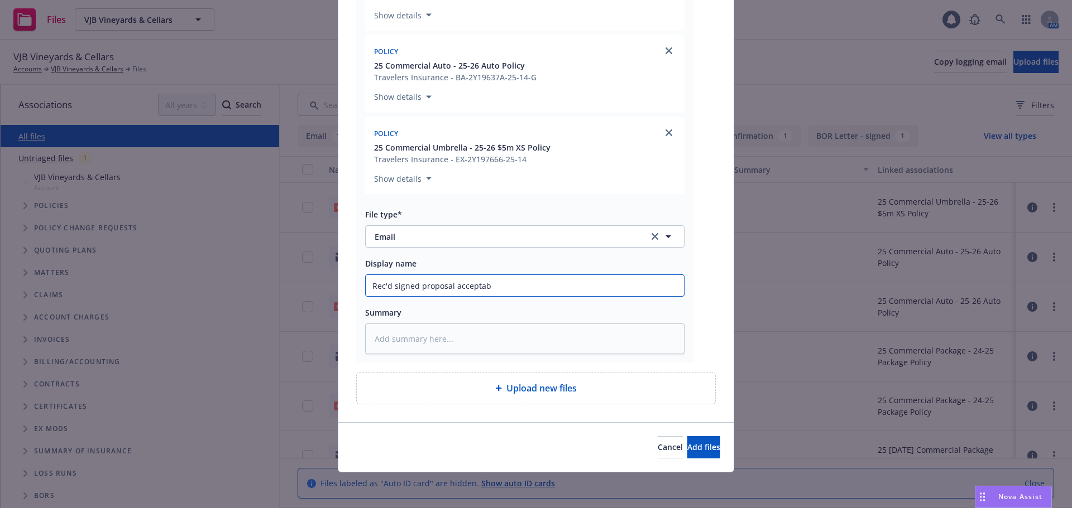
type textarea "x"
type input "Rec'd signed proposal acceptabc"
type textarea "x"
type input "Rec'd signed proposal acceptabce"
type textarea "x"
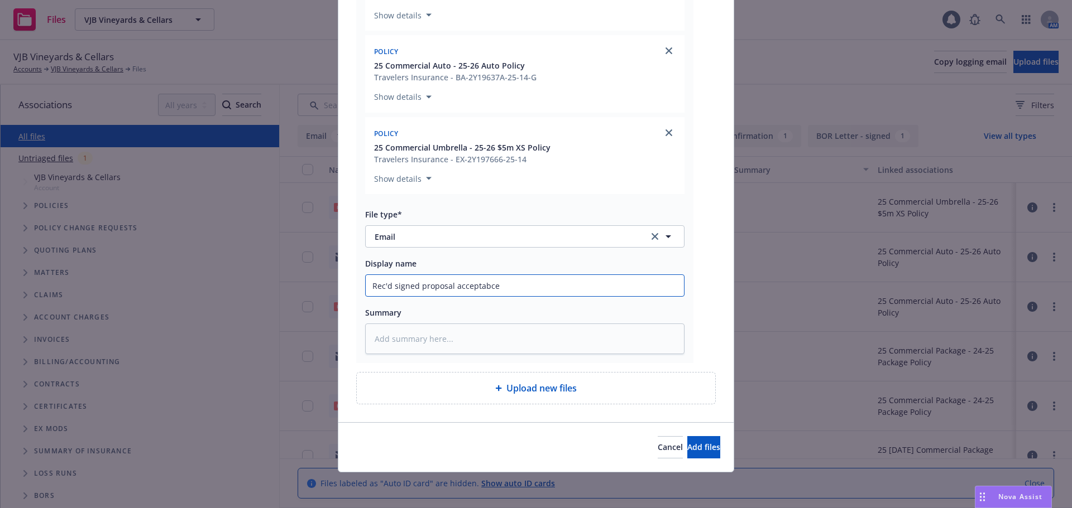
type input "Rec'd signed proposal acceptabce"
type textarea "x"
type input "Rec'd signed proposal acceptabce"
type textarea "x"
type input "Rec'd signed proposal acceptabc"
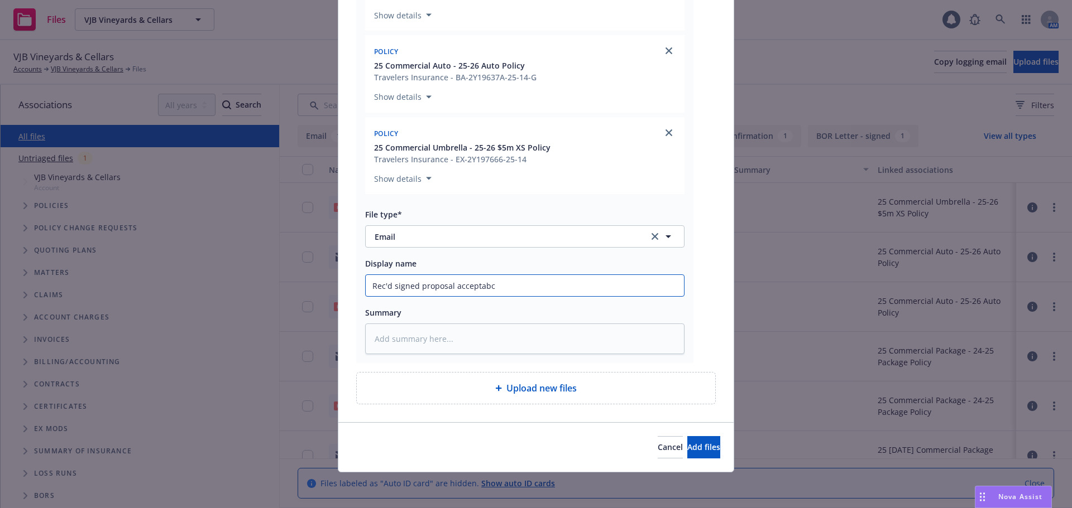
type textarea "x"
type input "Rec'd signed proposal acceptab"
type textarea "x"
type input "Rec'd signed proposal accepta"
type textarea "x"
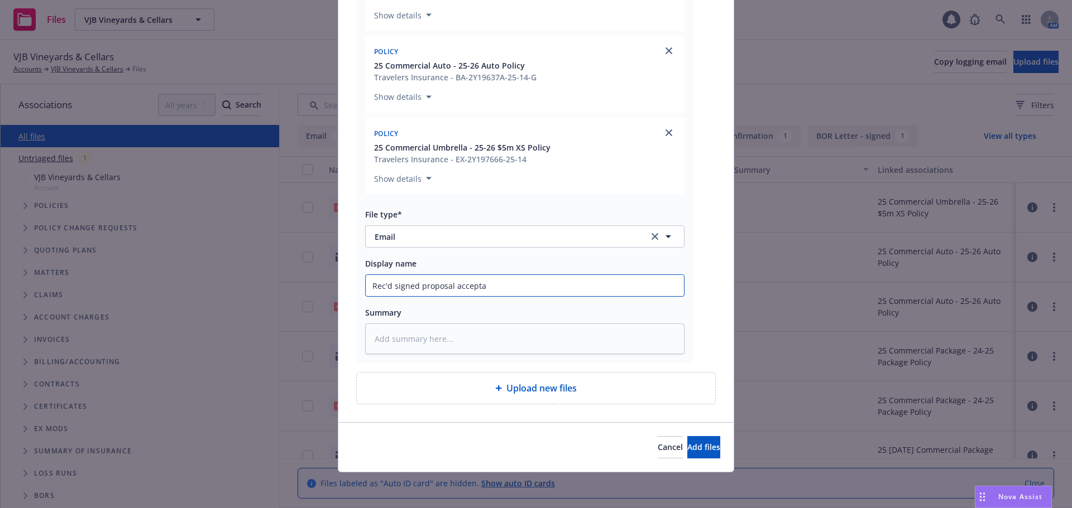
type input "Rec'd signed proposal acceptan"
type textarea "x"
type input "Rec'd signed proposal acceptanc"
click at [687, 440] on button "Add files" at bounding box center [703, 447] width 33 height 22
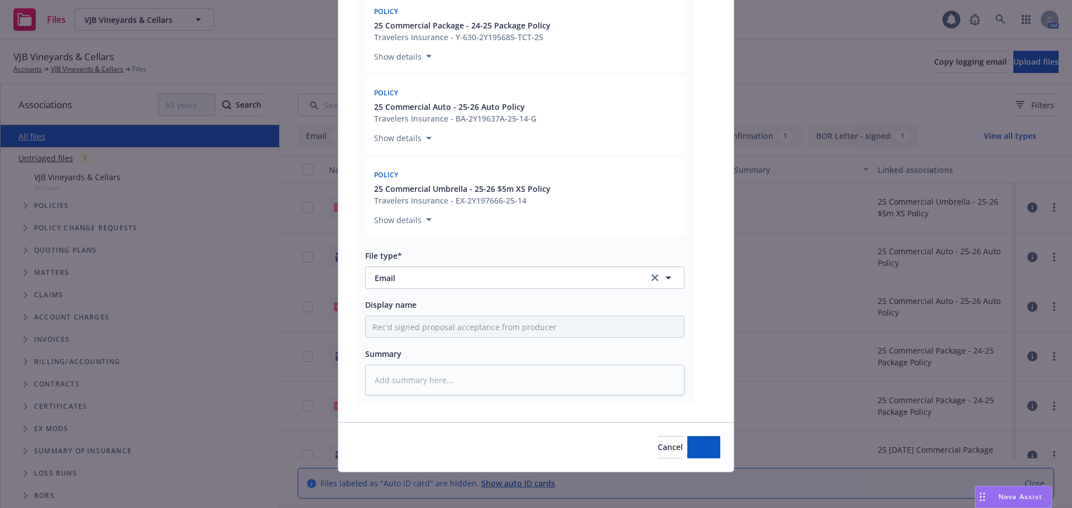
scroll to position [809, 0]
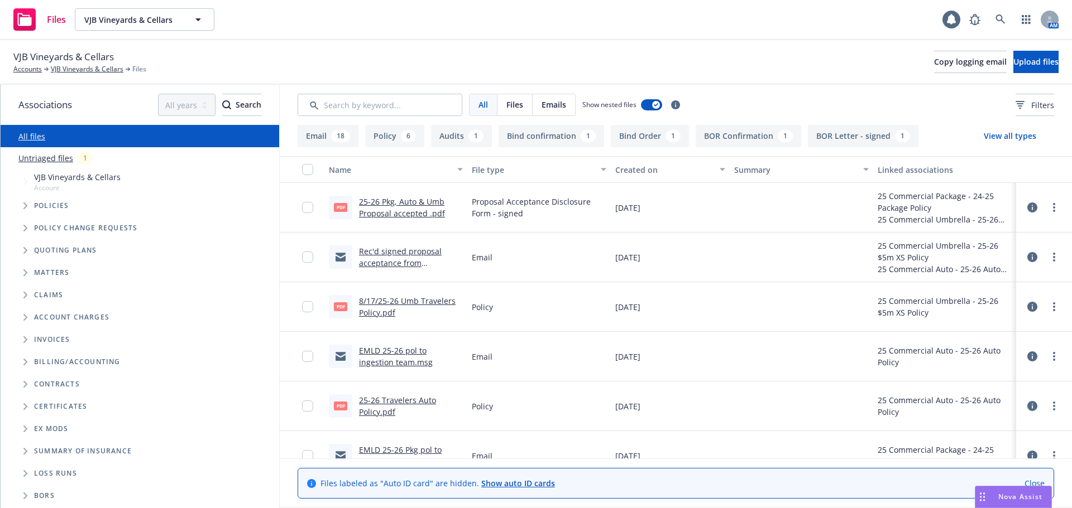
click at [209, 289] on div "Claims" at bounding box center [145, 295] width 267 height 22
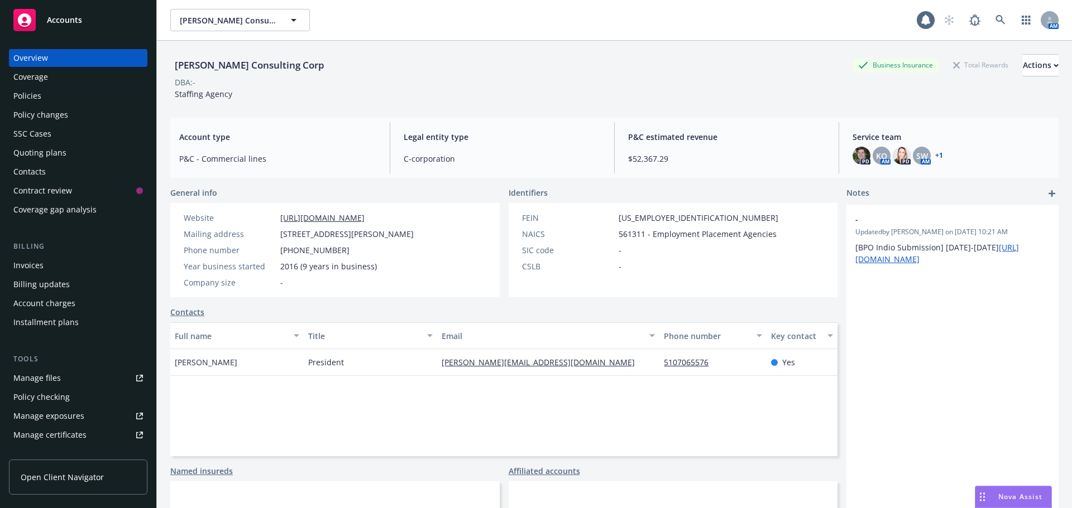
click at [70, 93] on div "Policies" at bounding box center [77, 96] width 129 height 18
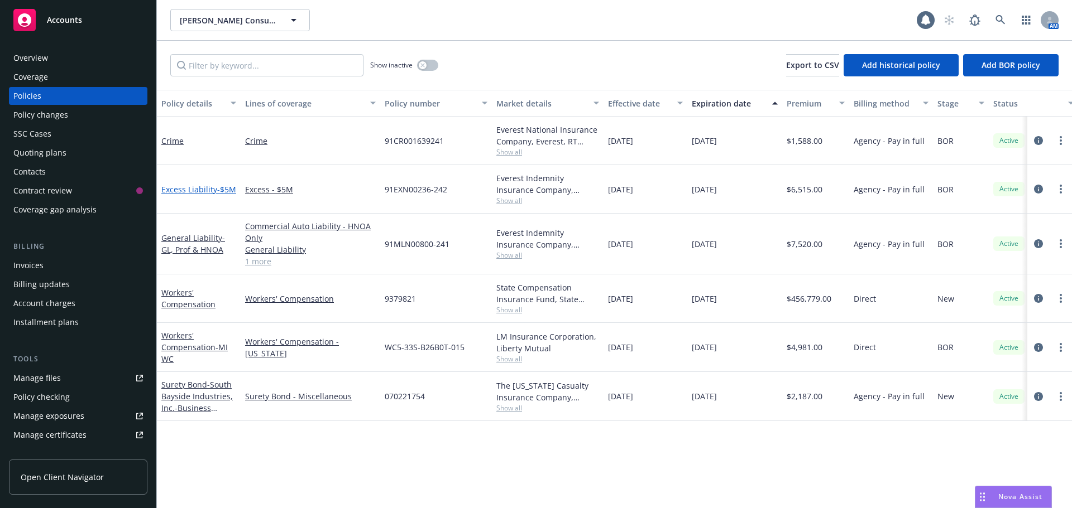
click at [199, 185] on link "Excess Liability - $5M" at bounding box center [198, 189] width 75 height 11
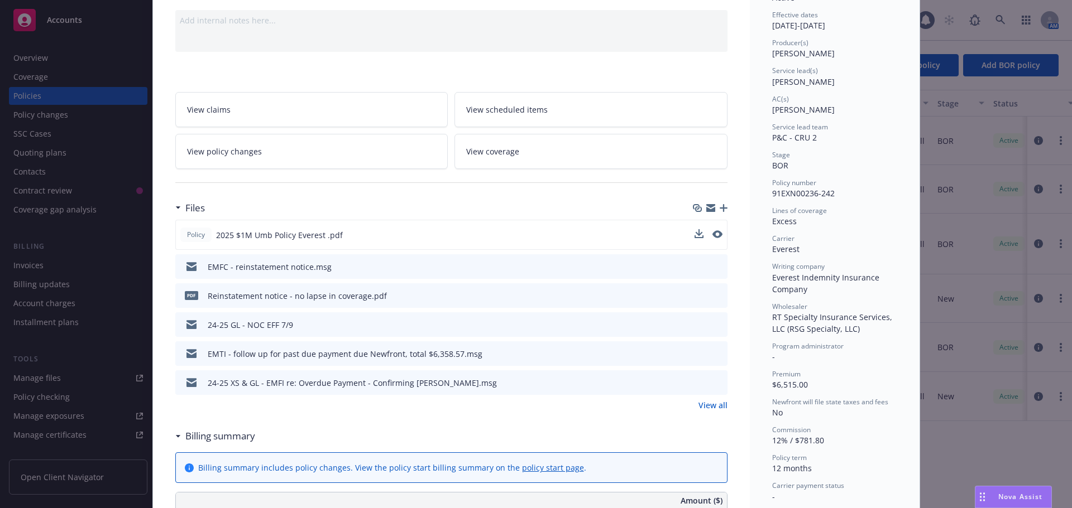
scroll to position [112, 0]
click at [712, 351] on icon "preview file" at bounding box center [717, 351] width 10 height 8
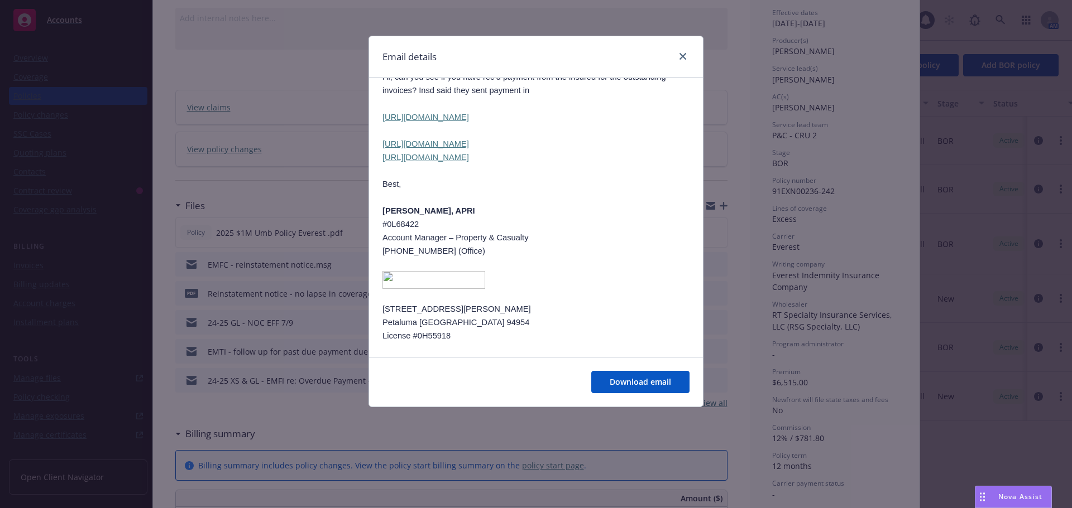
scroll to position [1494, 0]
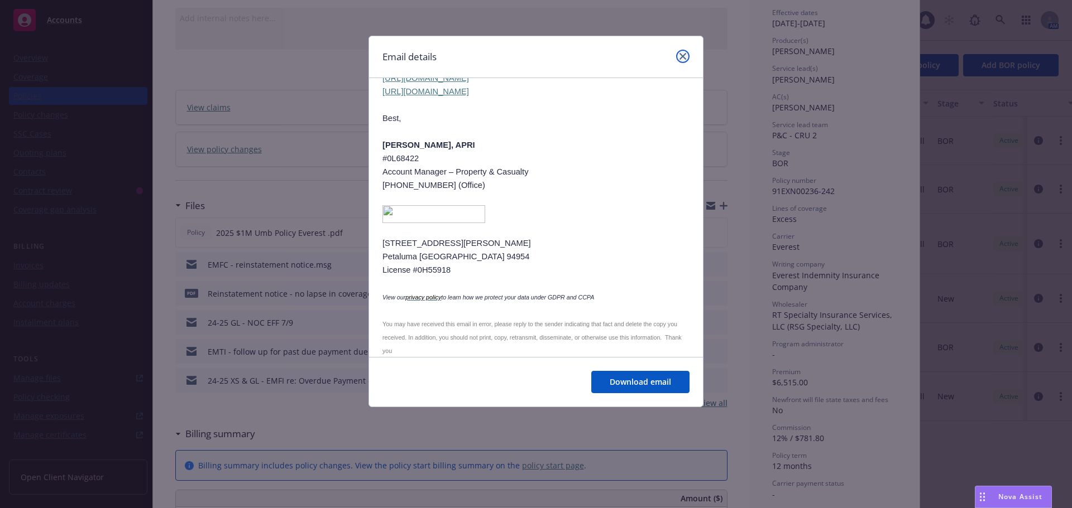
click at [683, 57] on icon "close" at bounding box center [682, 56] width 7 height 7
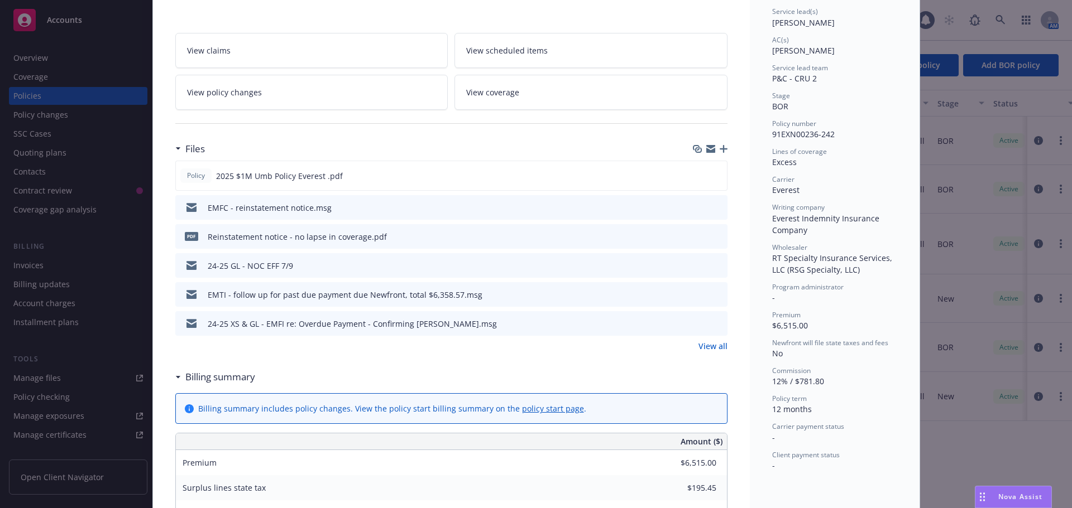
scroll to position [223, 0]
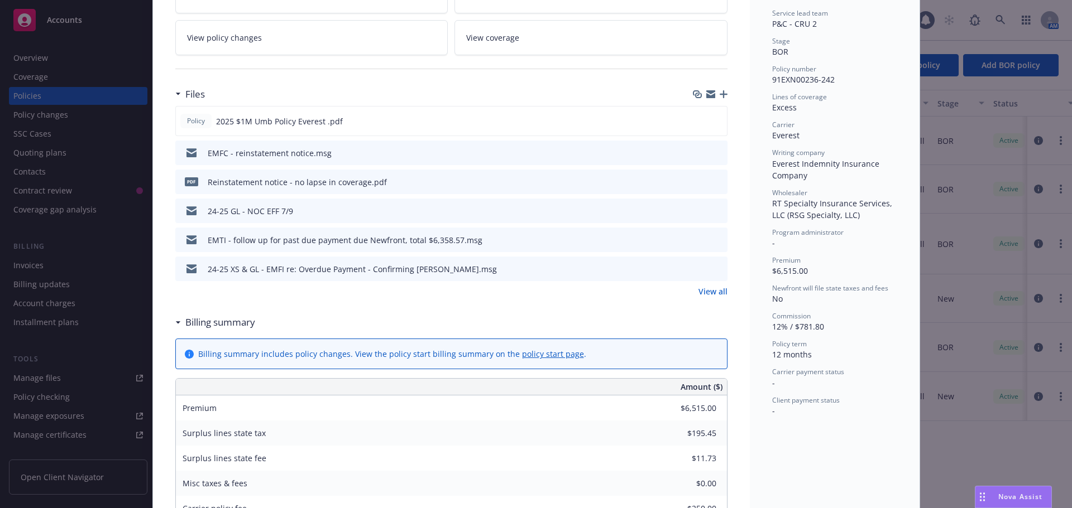
click at [713, 290] on link "View all" at bounding box center [712, 292] width 29 height 12
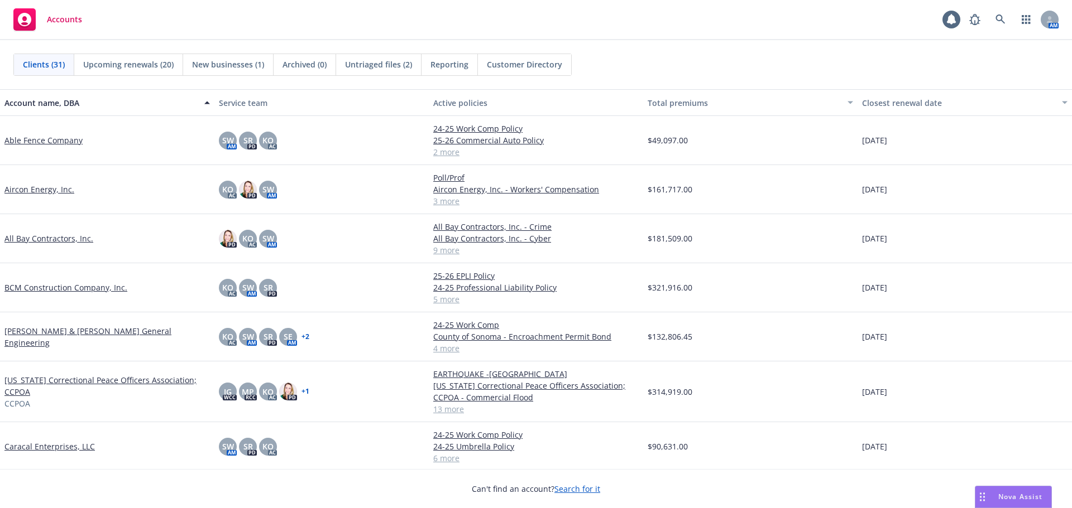
scroll to position [167, 0]
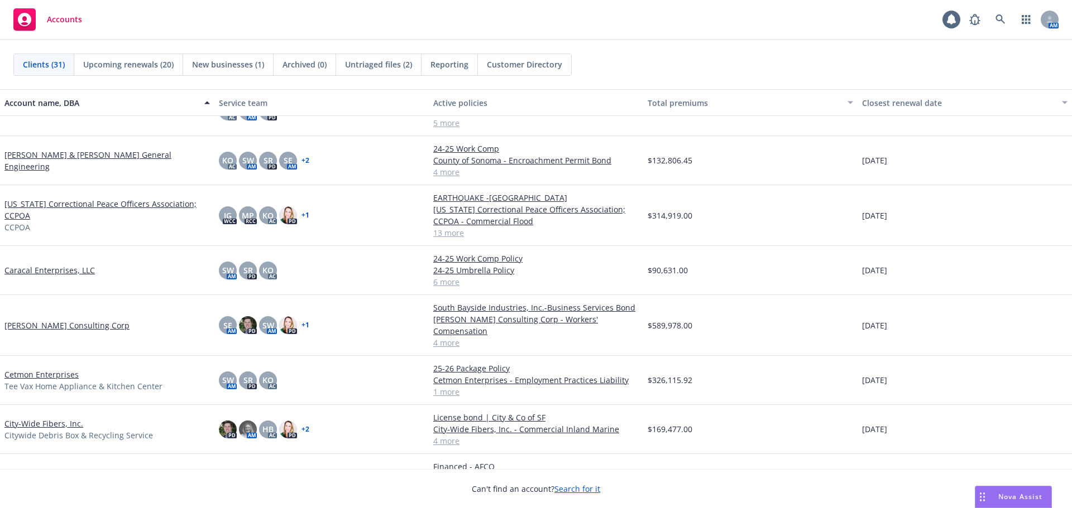
click at [57, 320] on link "[PERSON_NAME] Consulting Corp" at bounding box center [66, 326] width 125 height 12
